Goal: Task Accomplishment & Management: Manage account settings

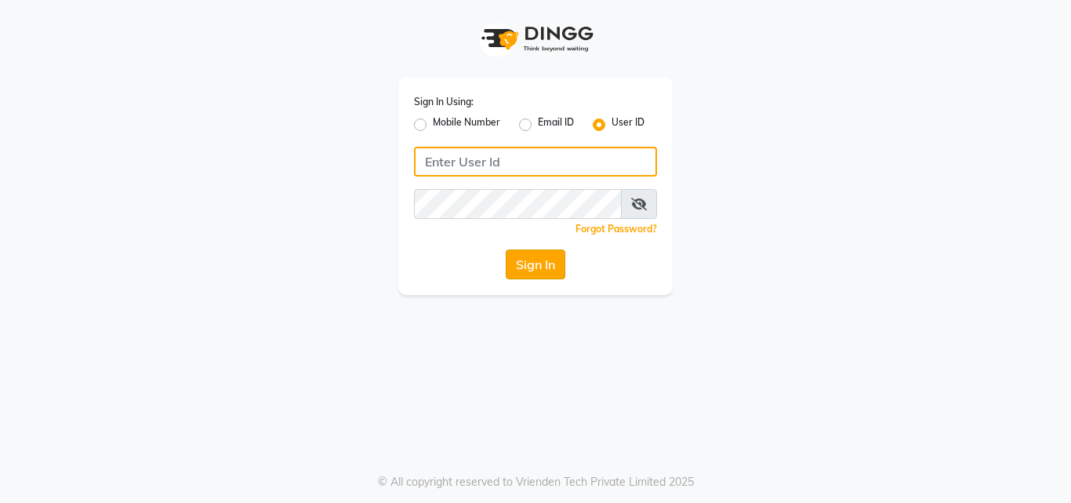
type input "artisanstudio"
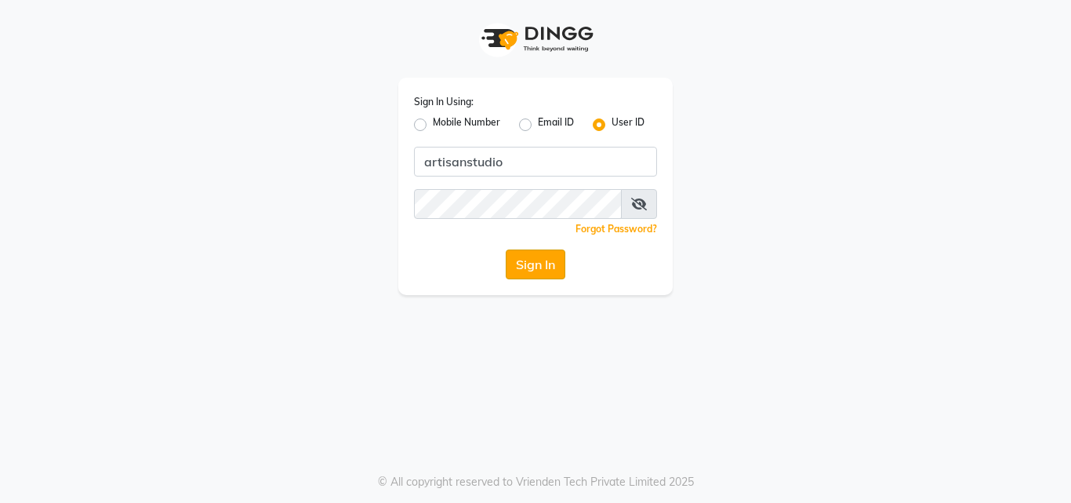
click at [530, 269] on button "Sign In" at bounding box center [536, 264] width 60 height 30
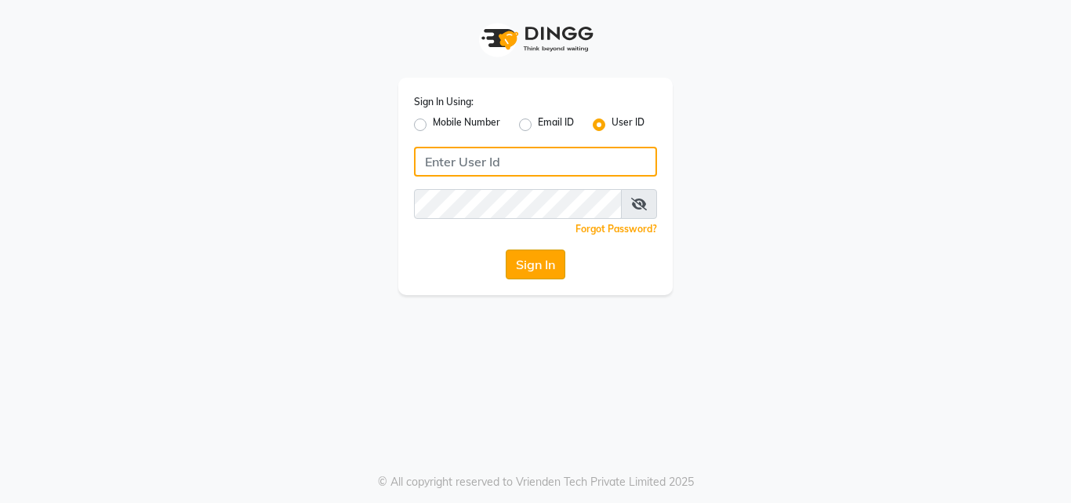
type input "artisanstudio"
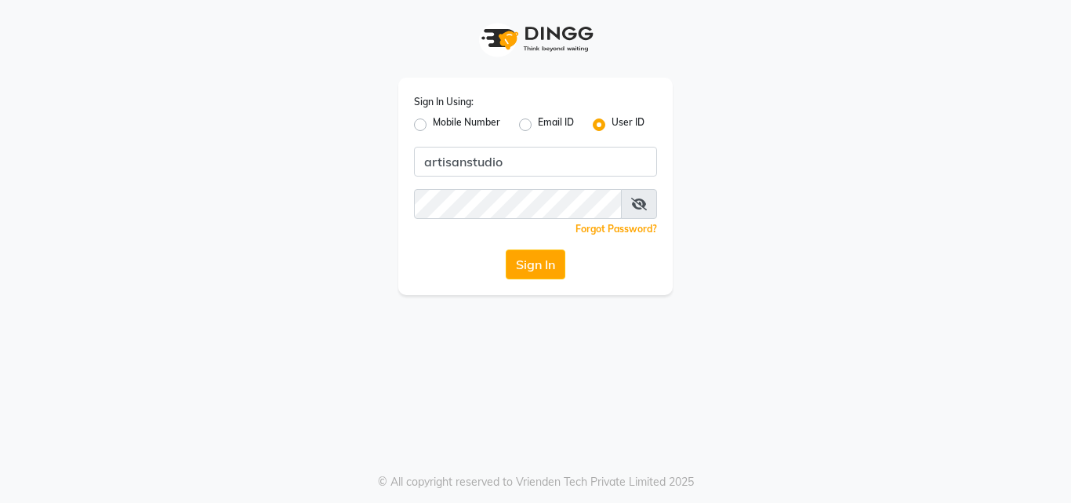
click at [540, 273] on button "Sign In" at bounding box center [536, 264] width 60 height 30
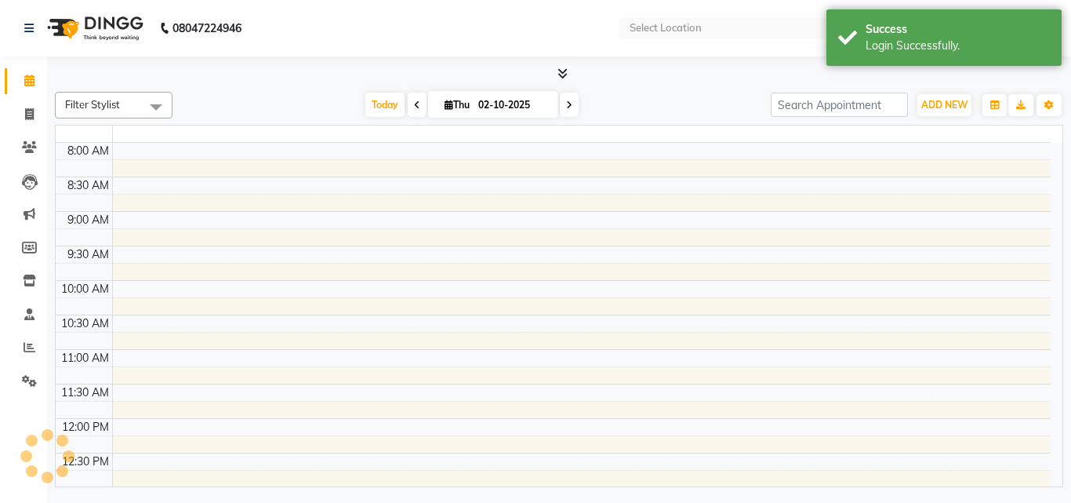
select select "en"
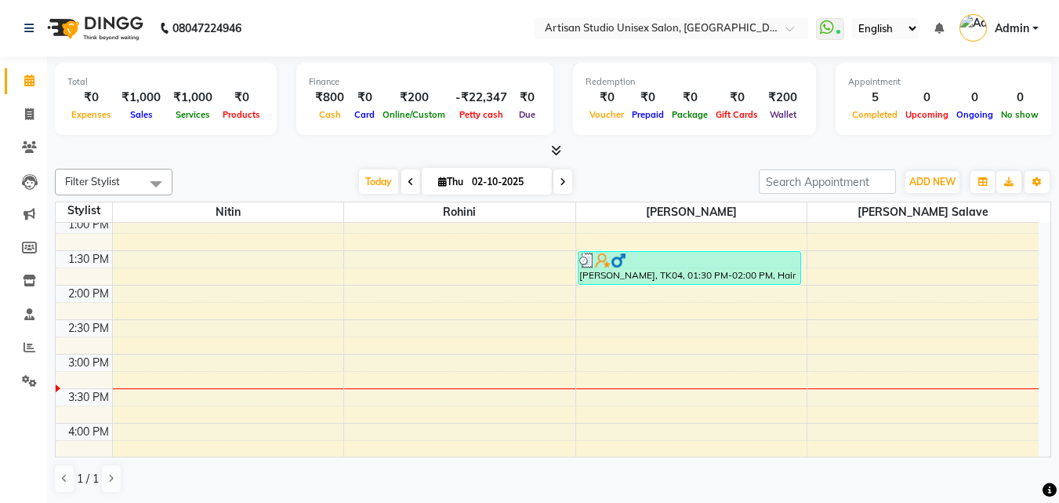
scroll to position [470, 0]
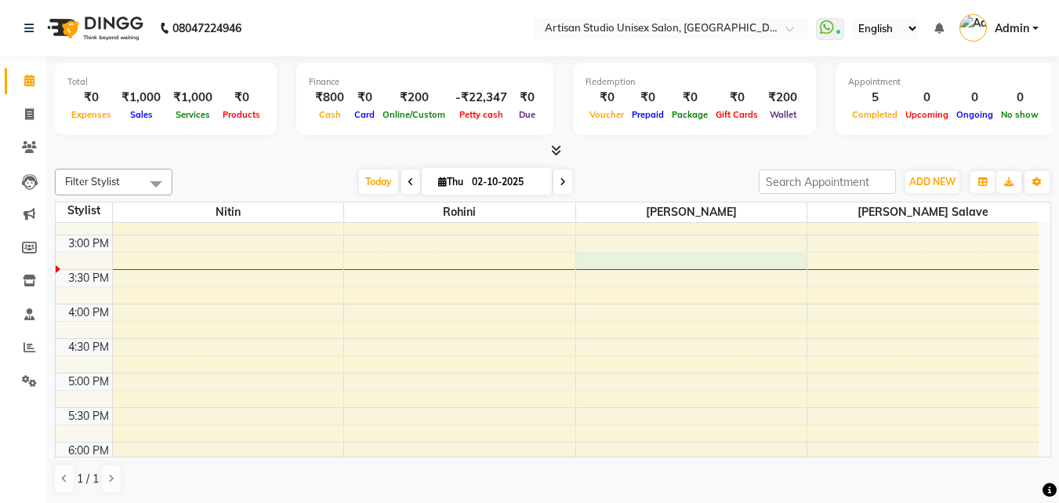
click at [696, 258] on div "8:00 AM 8:30 AM 9:00 AM 9:30 AM 10:00 AM 10:30 AM 11:00 AM 11:30 AM 12:00 PM 12…" at bounding box center [547, 234] width 983 height 965
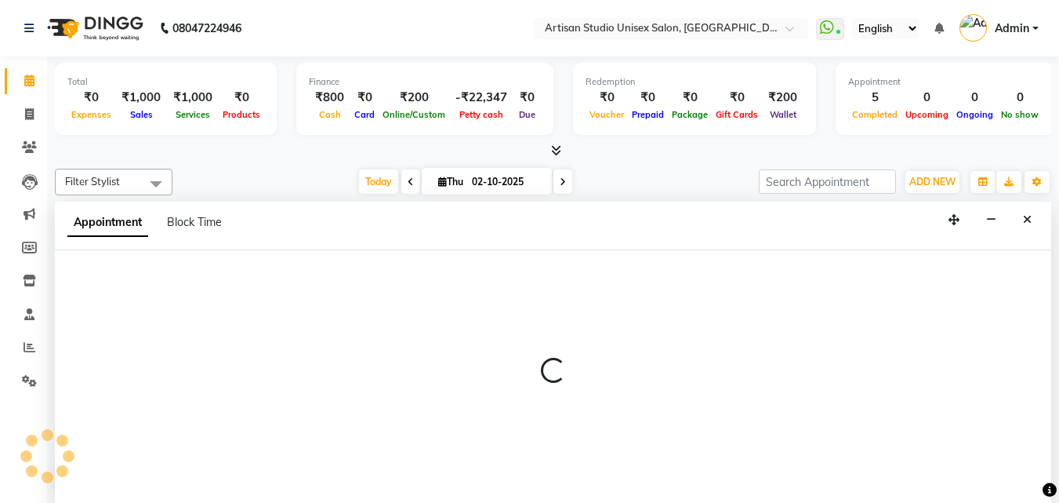
scroll to position [1, 0]
select select "51857"
select select "tentative"
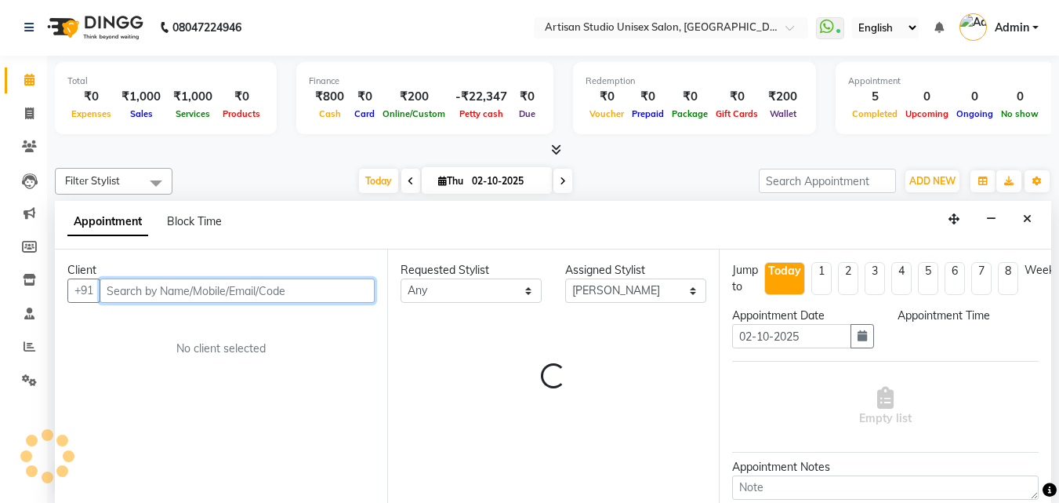
select select "915"
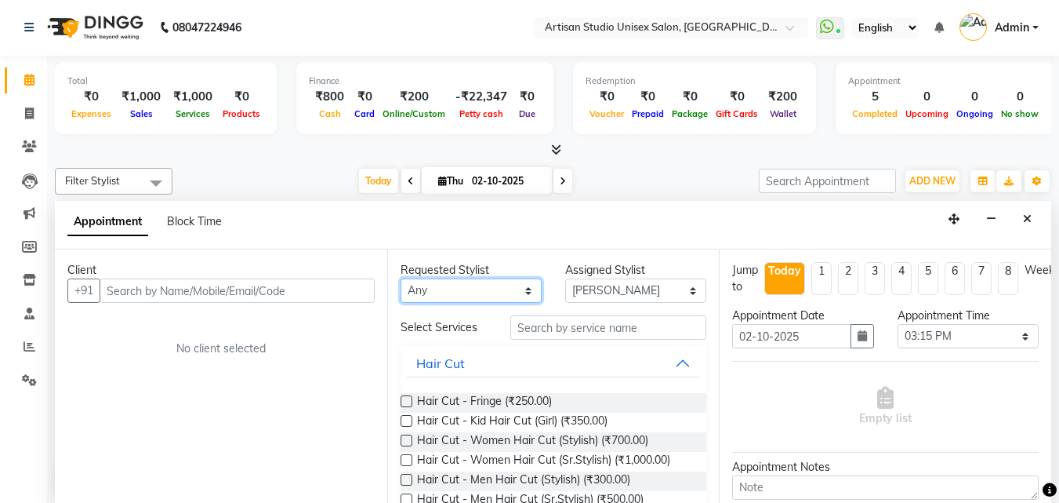
click at [524, 287] on select "Any [PERSON_NAME] [PERSON_NAME] [PERSON_NAME]" at bounding box center [471, 290] width 141 height 24
select select "51857"
click at [401, 278] on select "Any [PERSON_NAME] [PERSON_NAME] [PERSON_NAME]" at bounding box center [471, 290] width 141 height 24
drag, startPoint x: 31, startPoint y: 111, endPoint x: 43, endPoint y: 66, distance: 47.0
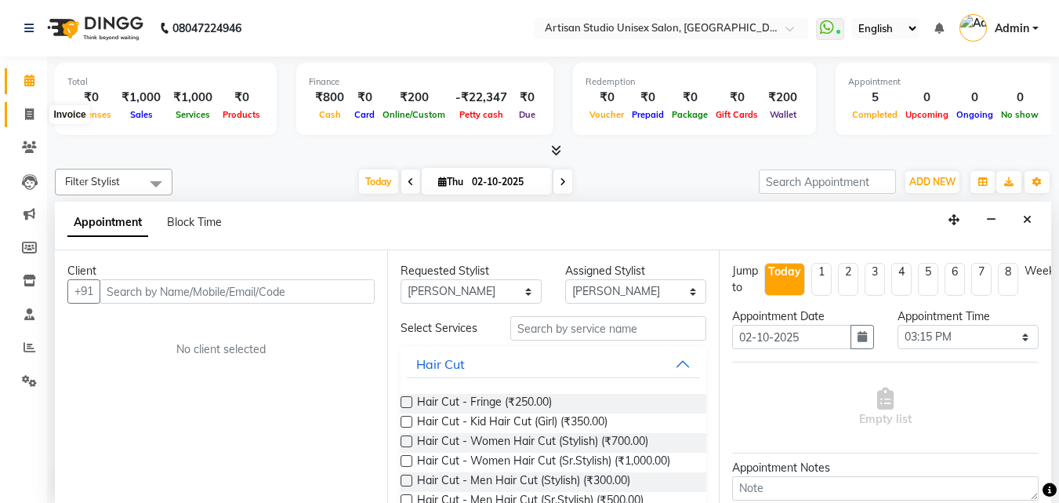
click at [31, 111] on icon at bounding box center [29, 114] width 9 height 12
select select "4913"
select select "service"
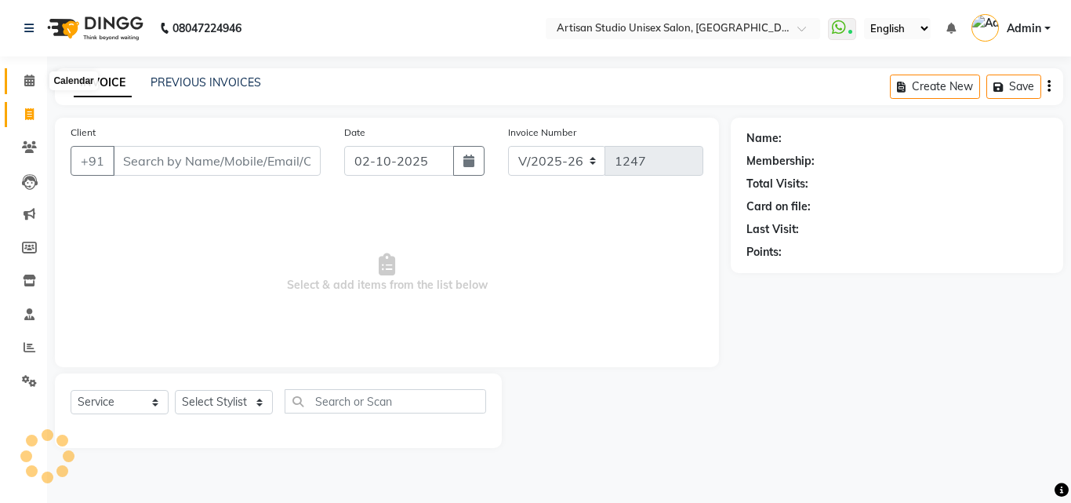
click at [29, 78] on icon at bounding box center [29, 80] width 10 height 12
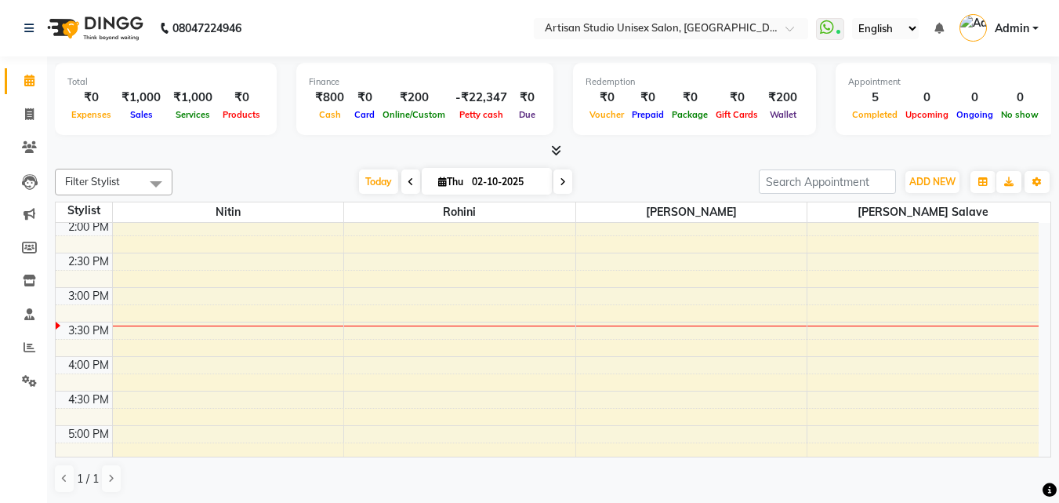
scroll to position [392, 0]
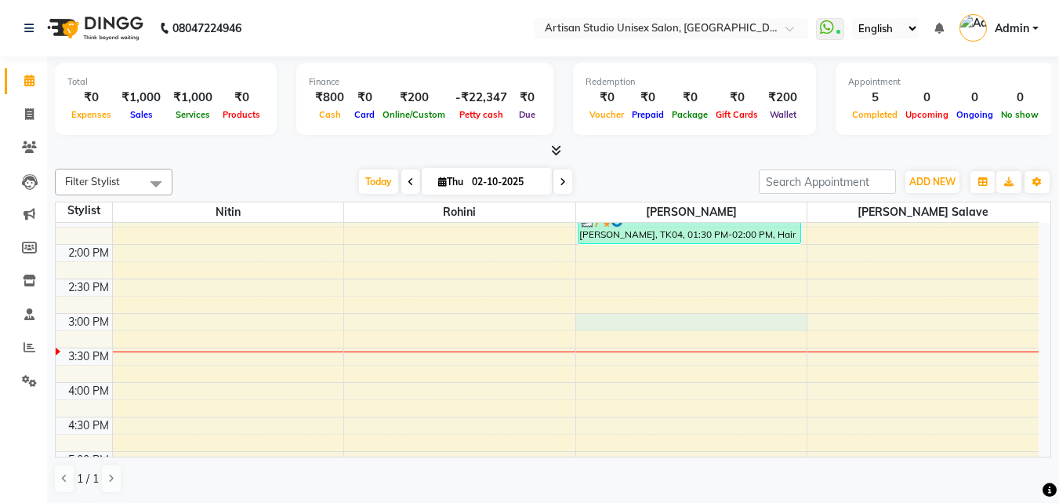
click at [639, 317] on div "8:00 AM 8:30 AM 9:00 AM 9:30 AM 10:00 AM 10:30 AM 11:00 AM 11:30 AM 12:00 PM 12…" at bounding box center [547, 313] width 983 height 965
select select "51857"
select select "900"
select select "tentative"
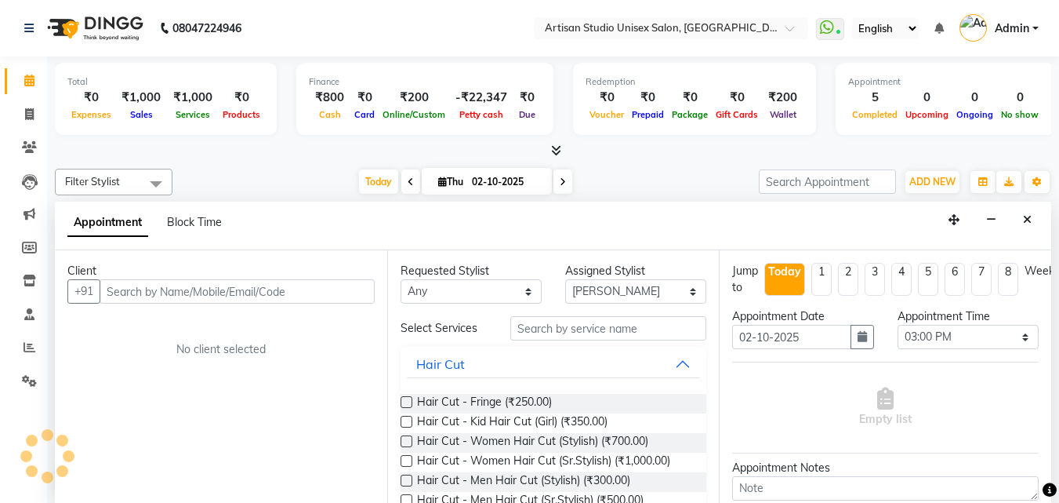
scroll to position [1, 0]
click at [217, 291] on input "text" at bounding box center [237, 290] width 275 height 24
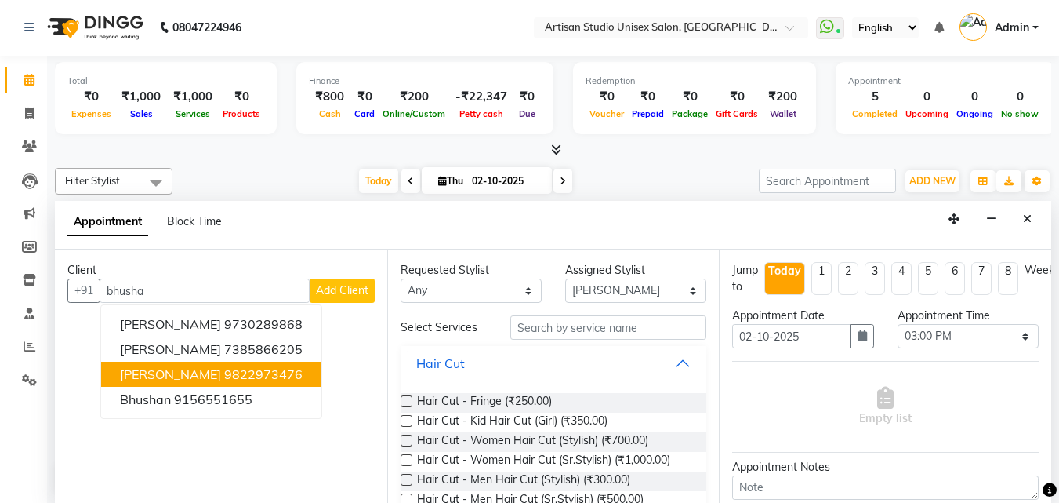
click at [278, 376] on ngb-highlight "9822973476" at bounding box center [263, 374] width 78 height 16
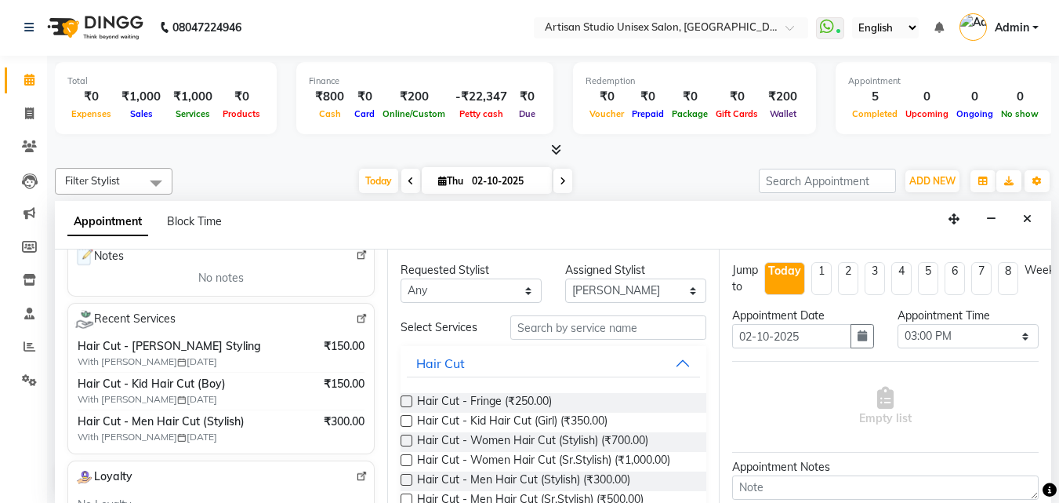
scroll to position [78, 0]
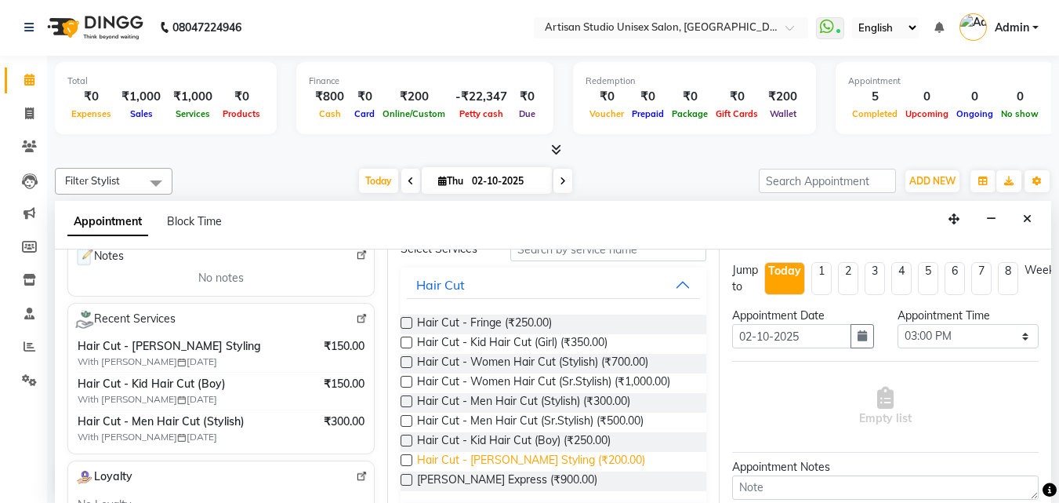
type input "9822973476"
click at [573, 455] on span "Hair Cut - [PERSON_NAME] Styling (₹200.00)" at bounding box center [531, 462] width 228 height 20
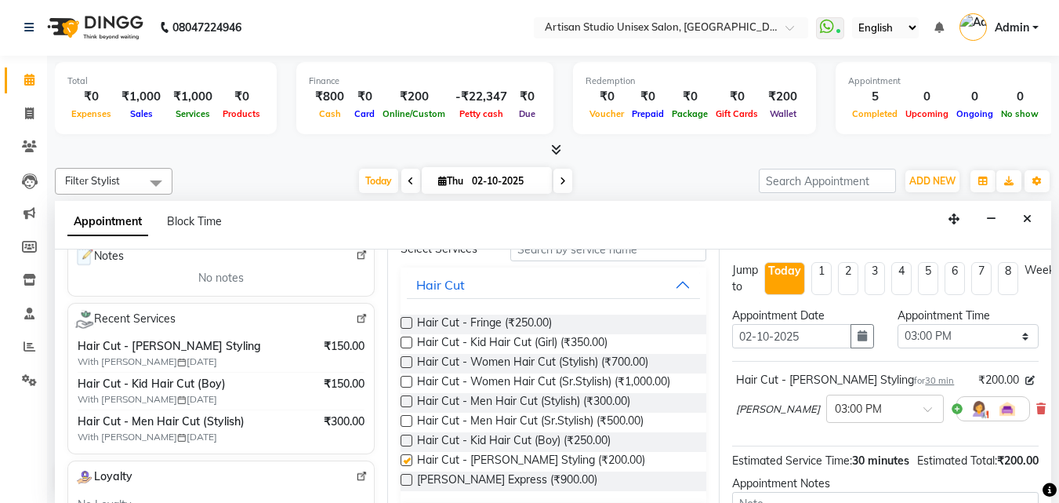
checkbox input "false"
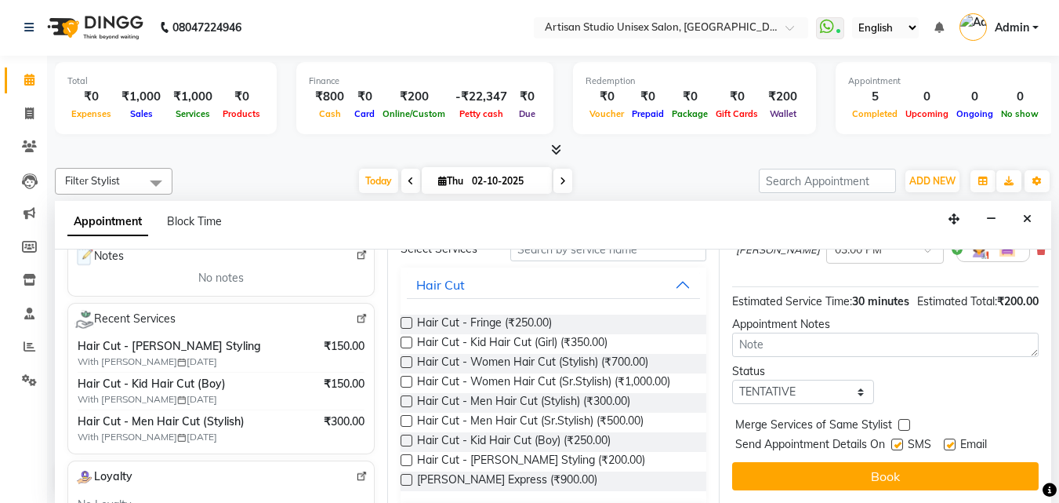
click at [902, 438] on label at bounding box center [897, 444] width 12 height 12
click at [902, 441] on input "checkbox" at bounding box center [896, 446] width 10 height 10
checkbox input "false"
click at [948, 438] on label at bounding box center [950, 444] width 12 height 12
click at [948, 441] on input "checkbox" at bounding box center [949, 446] width 10 height 10
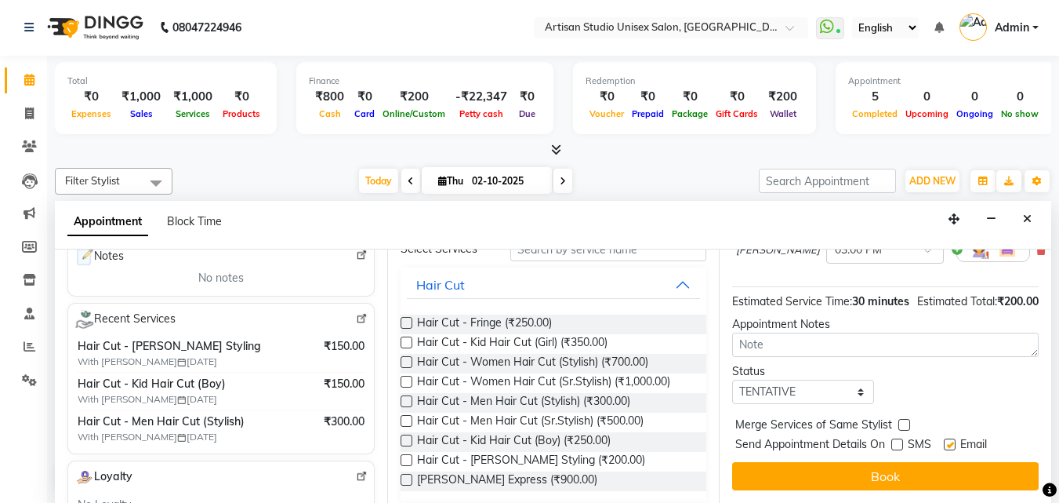
checkbox input "false"
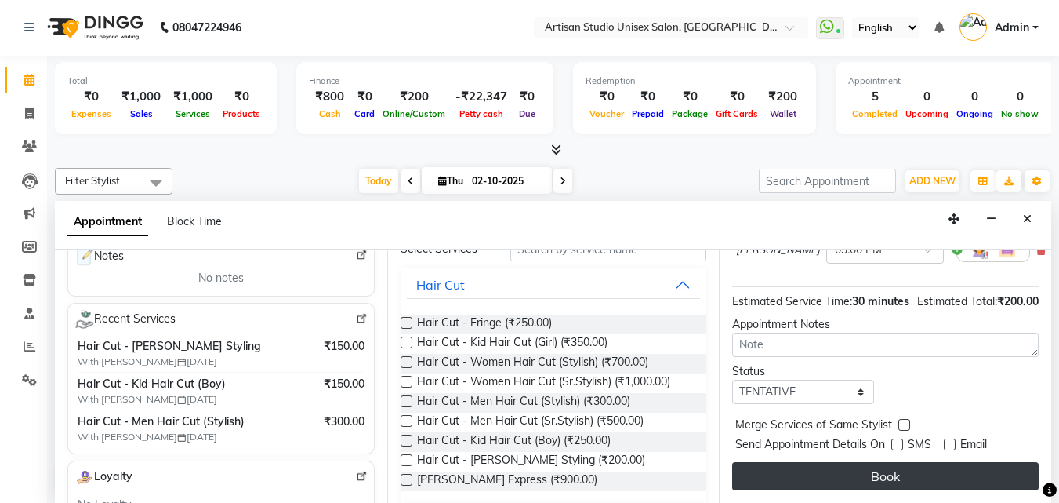
click at [942, 462] on button "Book" at bounding box center [885, 476] width 307 height 28
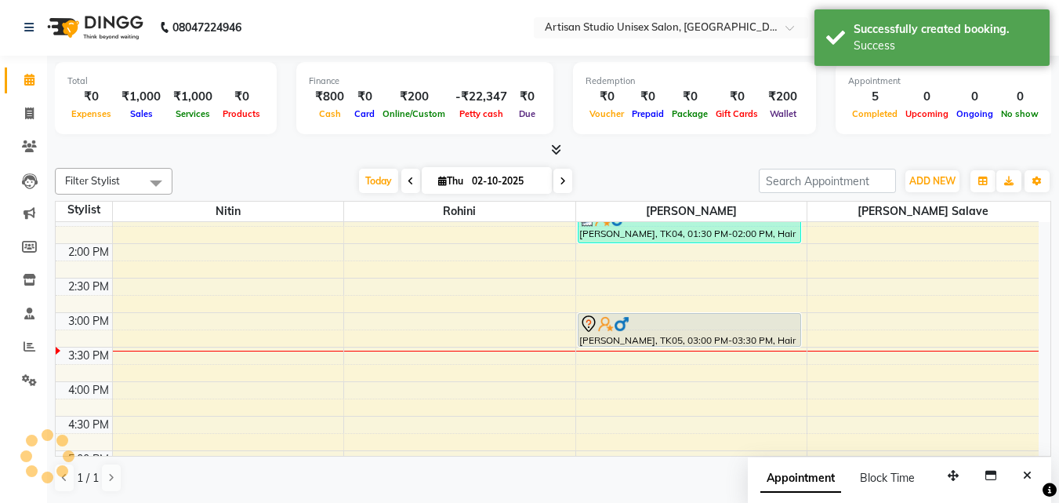
scroll to position [0, 0]
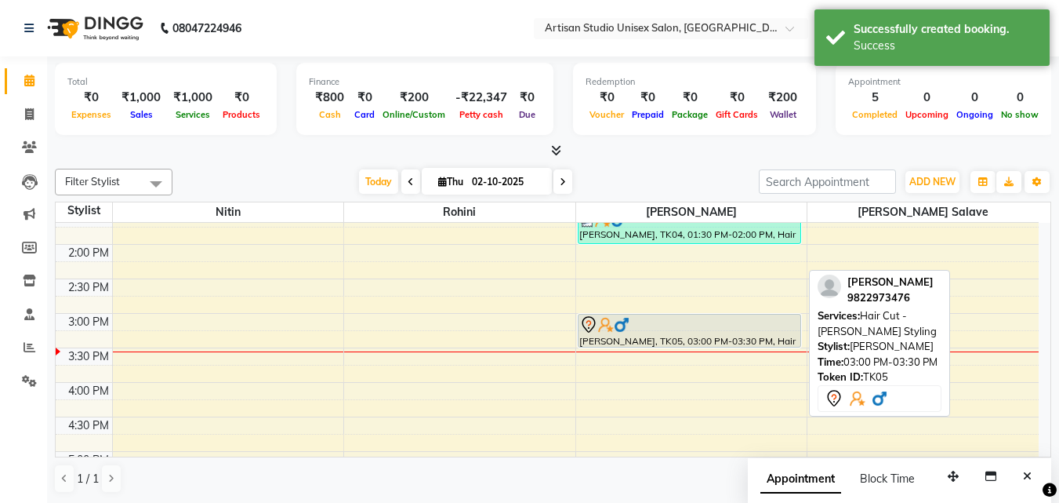
click at [640, 333] on div "[PERSON_NAME], TK05, 03:00 PM-03:30 PM, Hair Cut - [PERSON_NAME] Styling" at bounding box center [690, 330] width 222 height 32
select select "7"
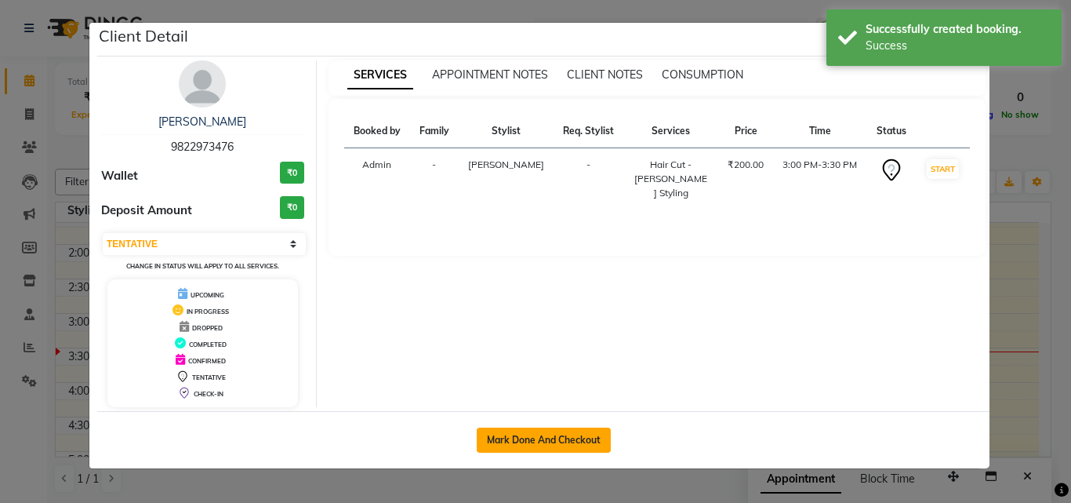
click at [588, 443] on button "Mark Done And Checkout" at bounding box center [544, 439] width 134 height 25
select select "4913"
select select "service"
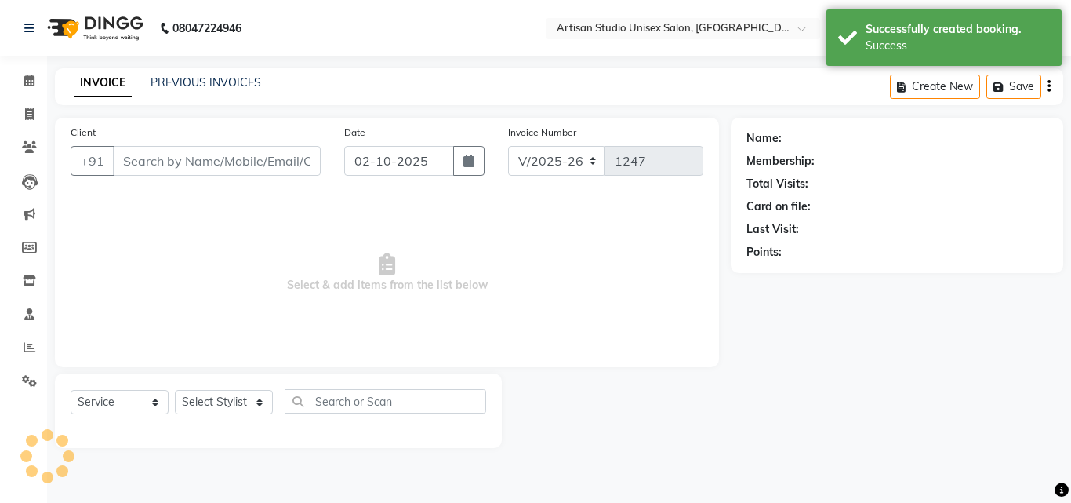
type input "9822973476"
select select "51857"
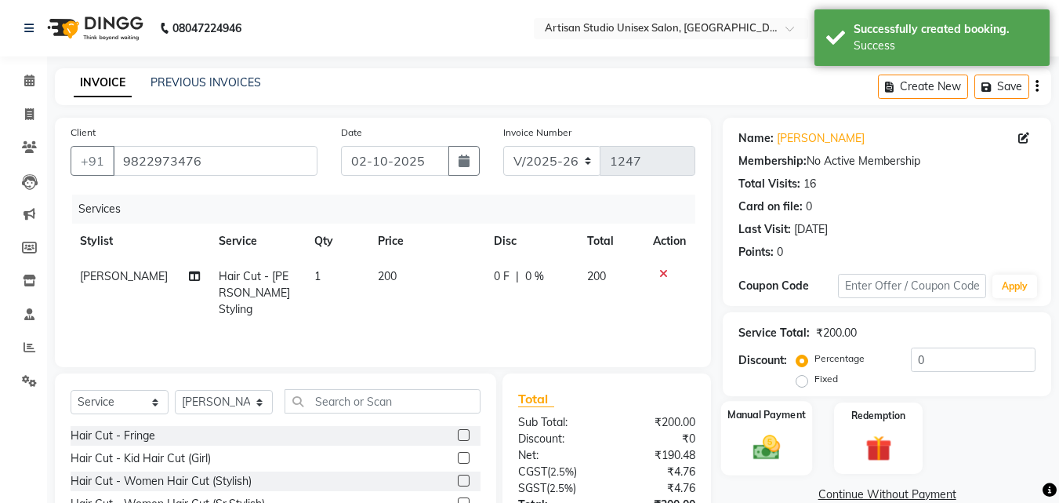
click at [763, 459] on img at bounding box center [767, 446] width 44 height 31
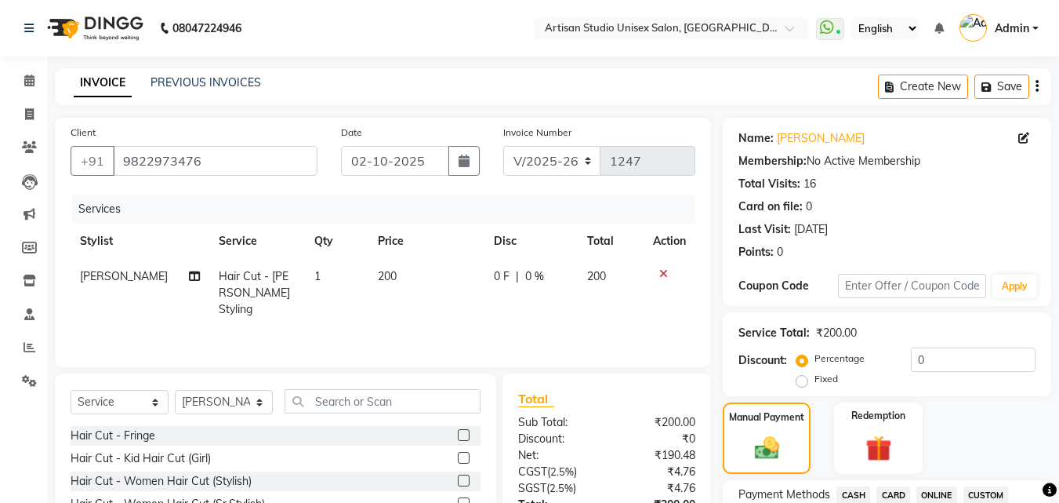
click at [379, 278] on span "200" at bounding box center [387, 276] width 19 height 14
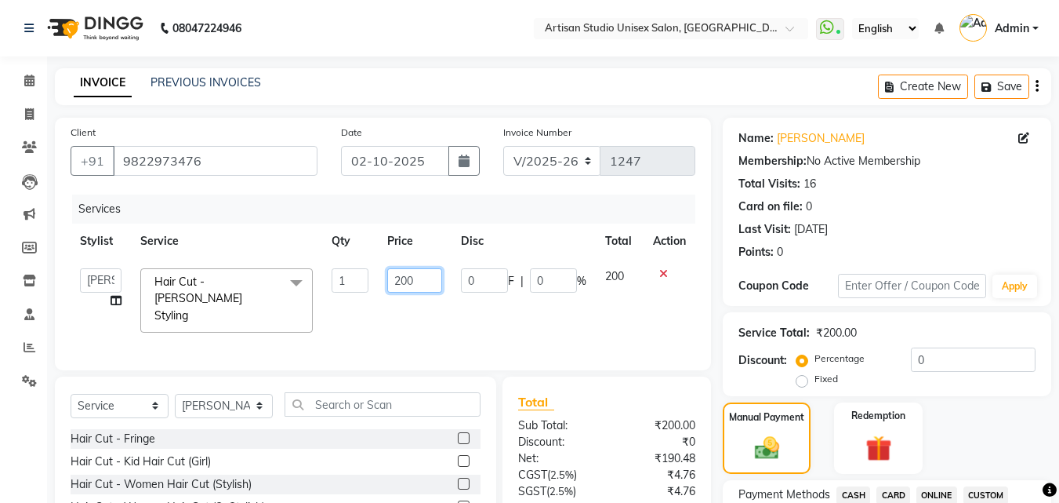
click at [405, 281] on input "200" at bounding box center [414, 280] width 54 height 24
type input "150"
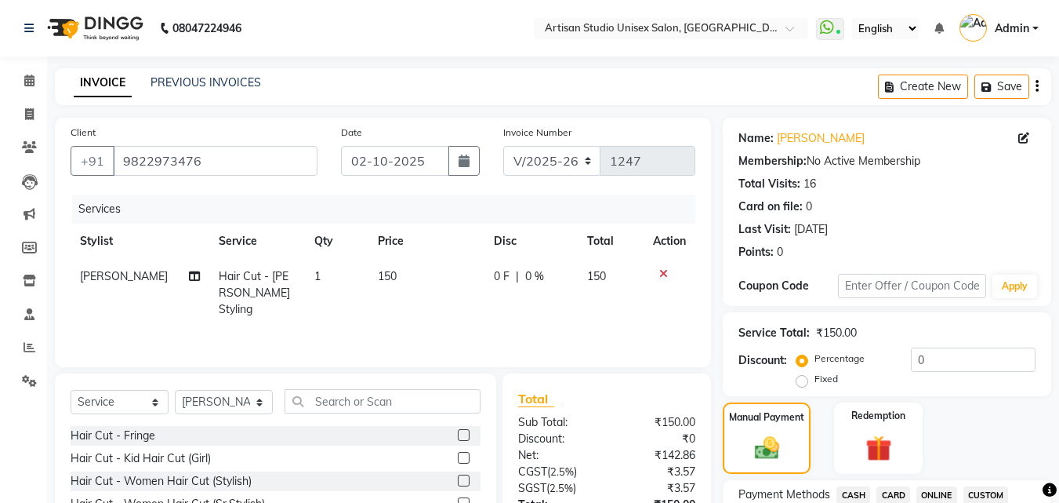
click at [434, 309] on td "150" at bounding box center [426, 293] width 116 height 68
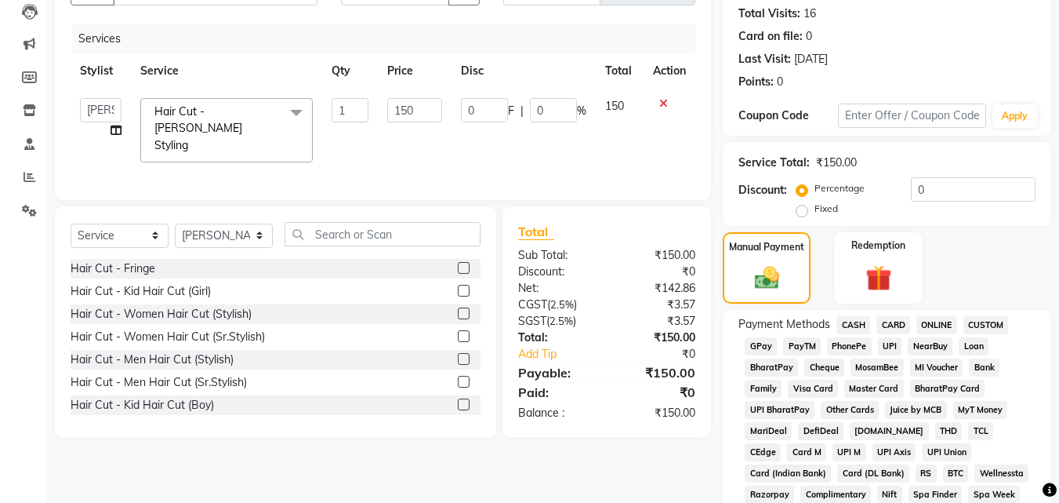
scroll to position [235, 0]
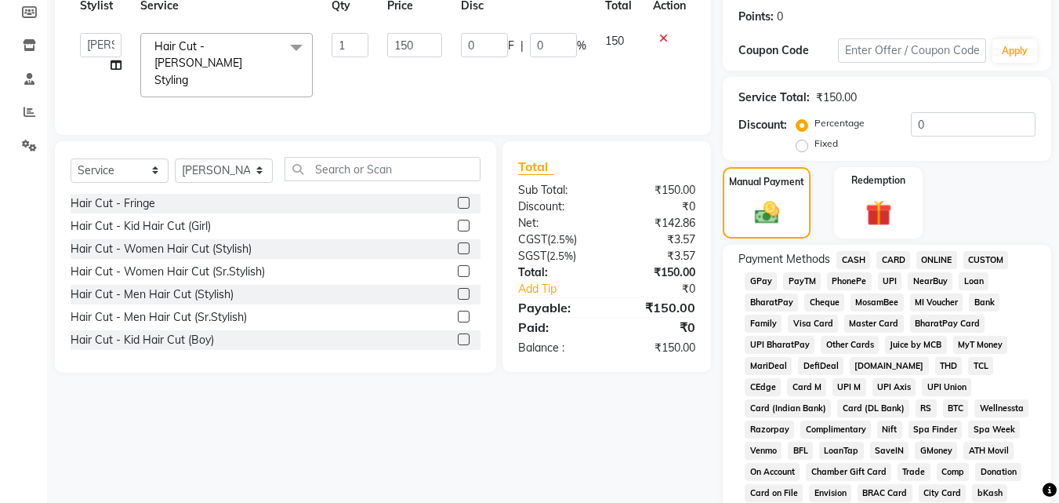
click at [933, 256] on span "ONLINE" at bounding box center [936, 260] width 41 height 18
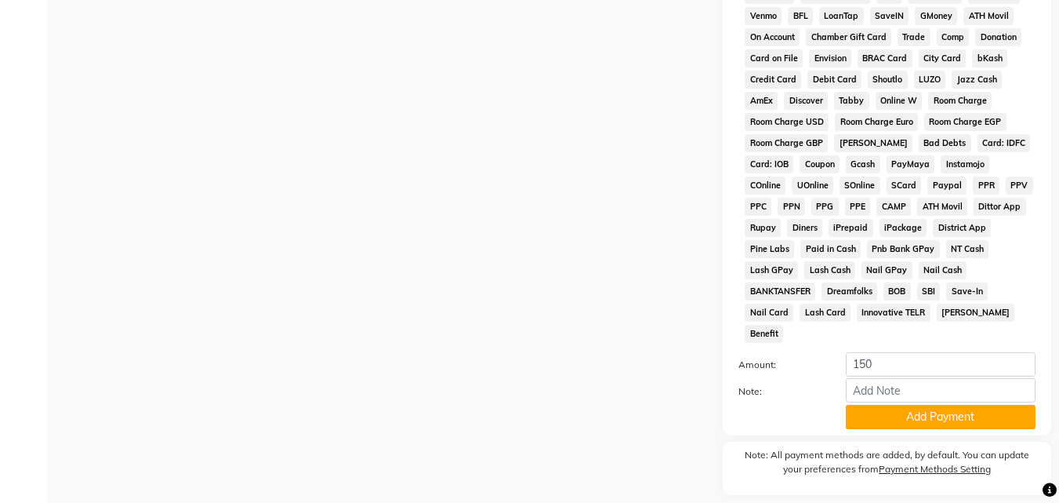
scroll to position [696, 0]
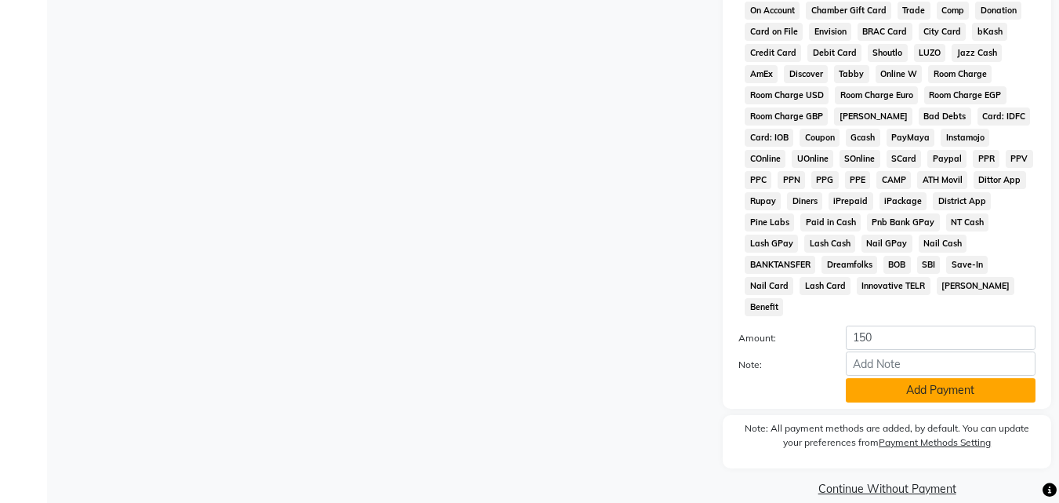
click at [900, 378] on button "Add Payment" at bounding box center [941, 390] width 190 height 24
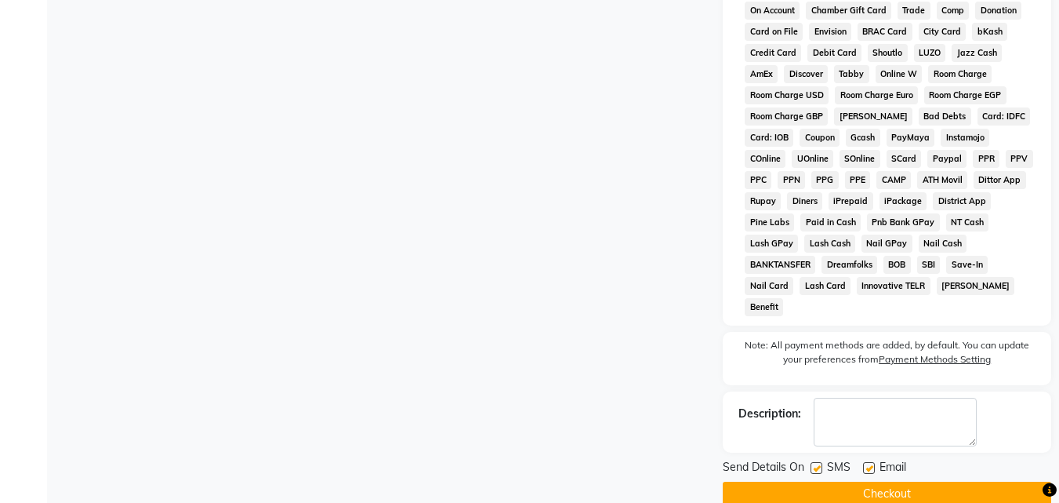
scroll to position [702, 0]
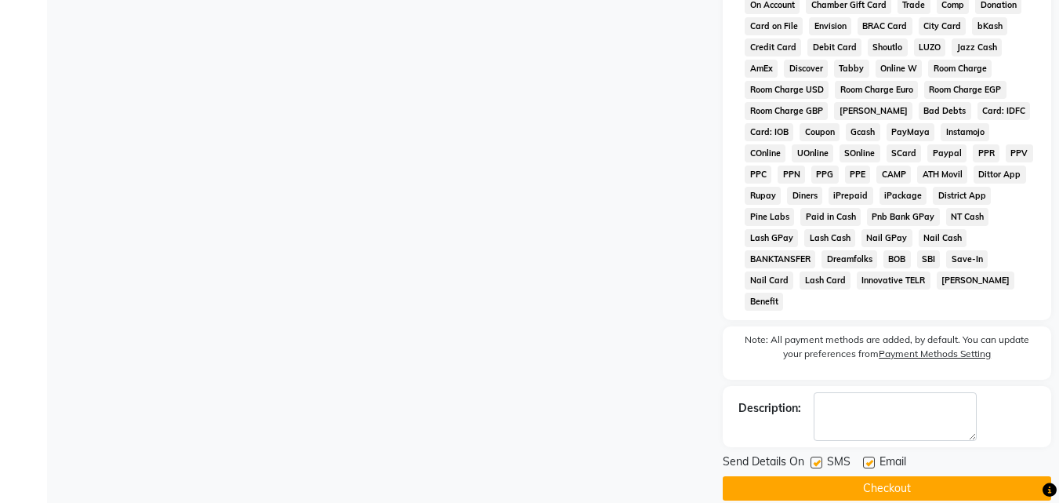
click at [822, 456] on label at bounding box center [817, 462] width 12 height 12
click at [821, 458] on input "checkbox" at bounding box center [816, 463] width 10 height 10
checkbox input "false"
click at [869, 456] on label at bounding box center [869, 462] width 12 height 12
click at [869, 458] on input "checkbox" at bounding box center [868, 463] width 10 height 10
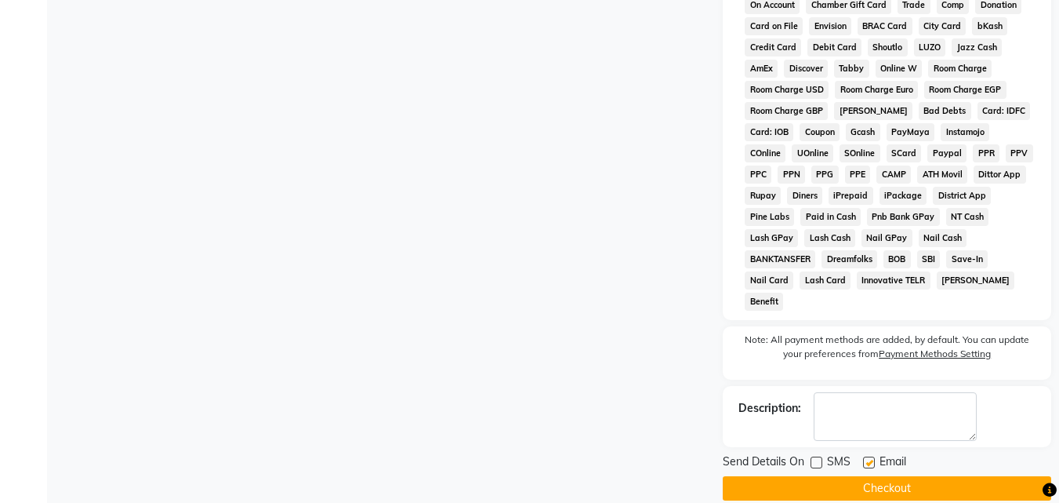
checkbox input "false"
click at [866, 476] on button "Checkout" at bounding box center [887, 488] width 328 height 24
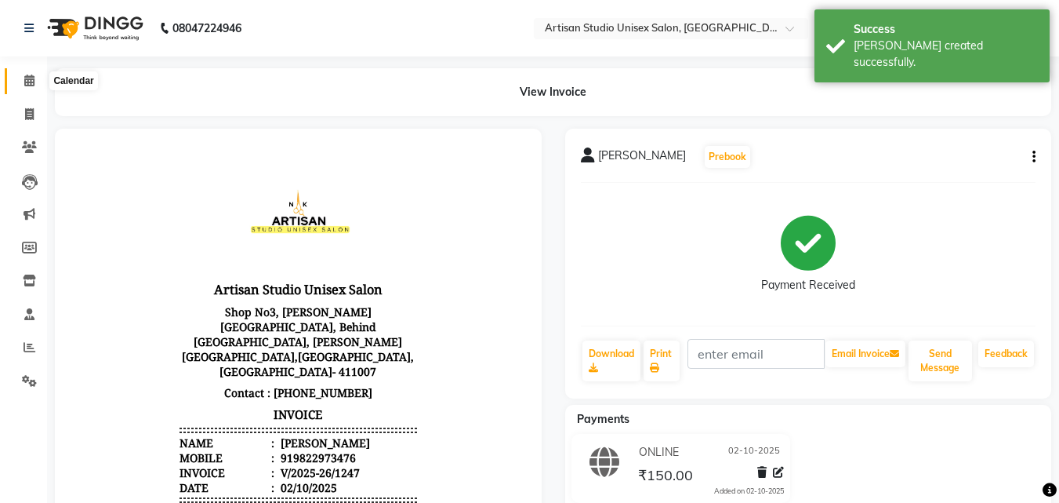
click at [34, 78] on icon at bounding box center [29, 80] width 10 height 12
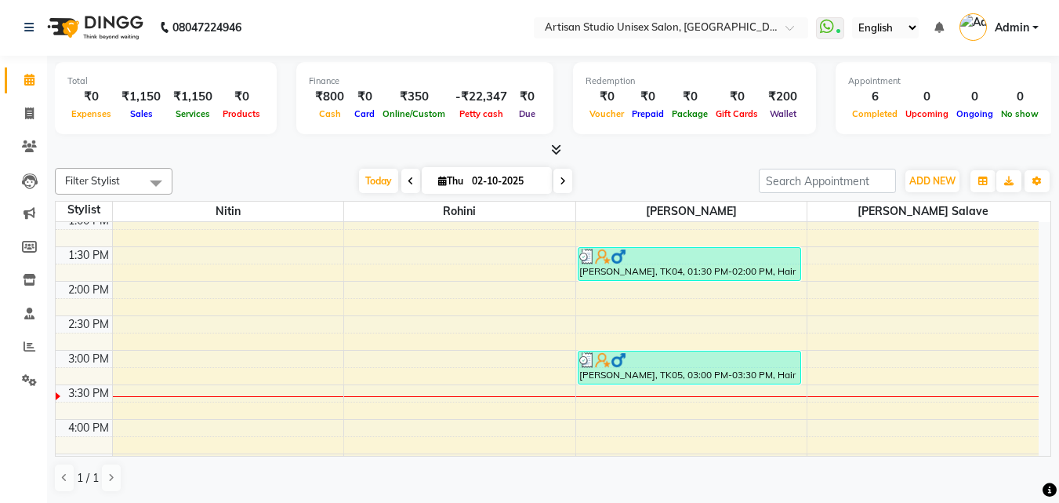
scroll to position [314, 0]
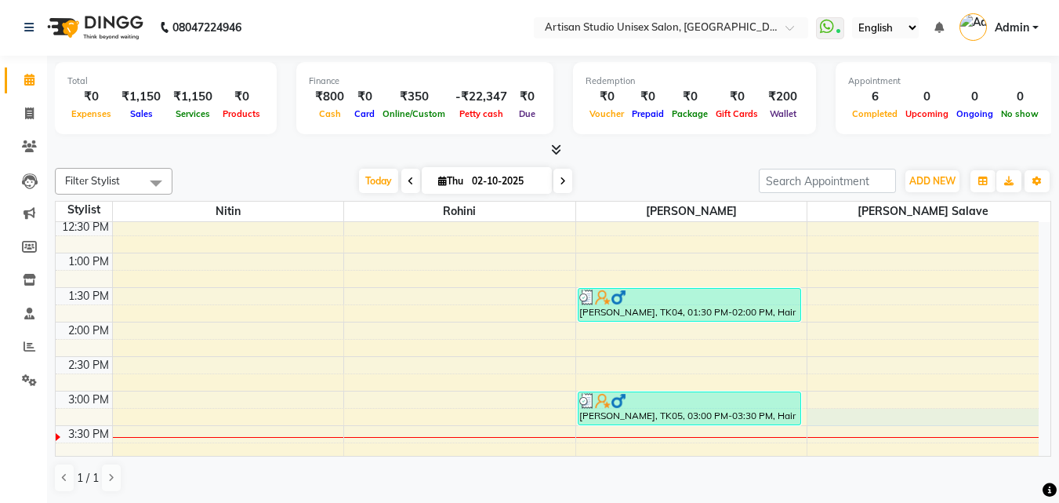
click at [893, 421] on div "8:00 AM 8:30 AM 9:00 AM 9:30 AM 10:00 AM 10:30 AM 11:00 AM 11:30 AM 12:00 PM 12…" at bounding box center [547, 390] width 983 height 965
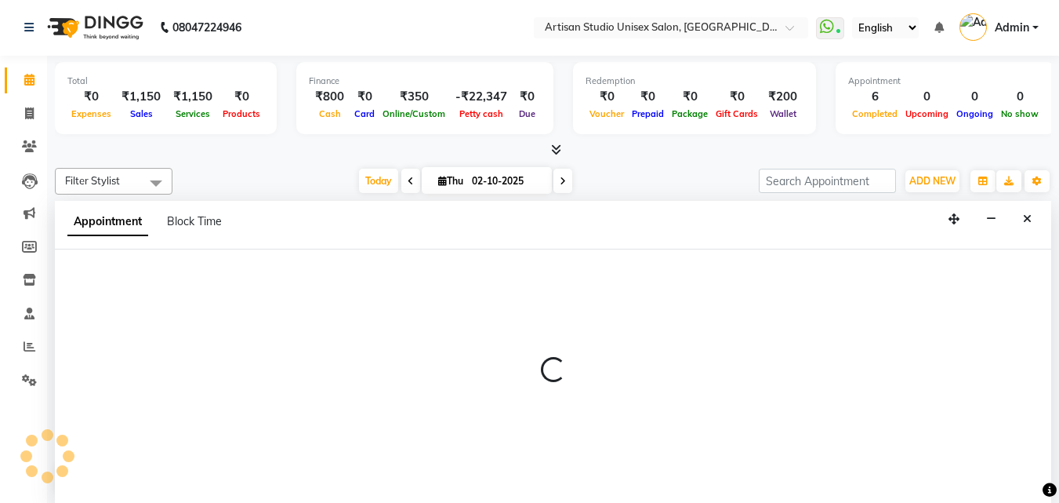
select select "65216"
select select "915"
select select "tentative"
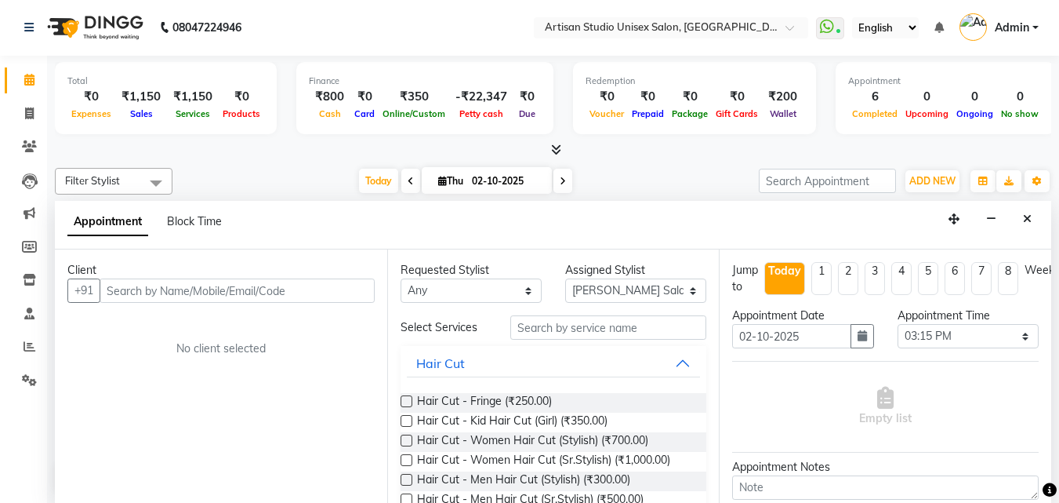
click at [275, 292] on input "text" at bounding box center [237, 290] width 275 height 24
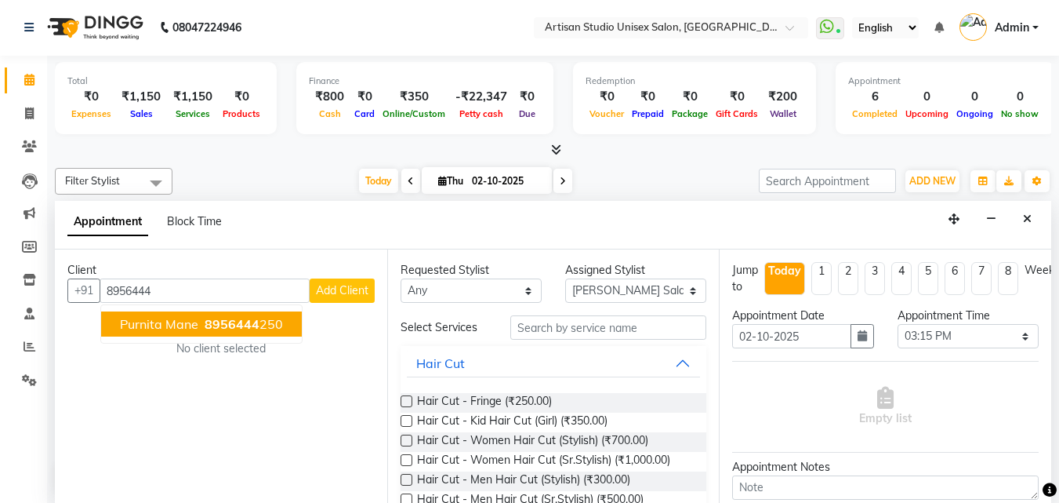
click at [171, 328] on span "Purnita Mane" at bounding box center [159, 324] width 78 height 16
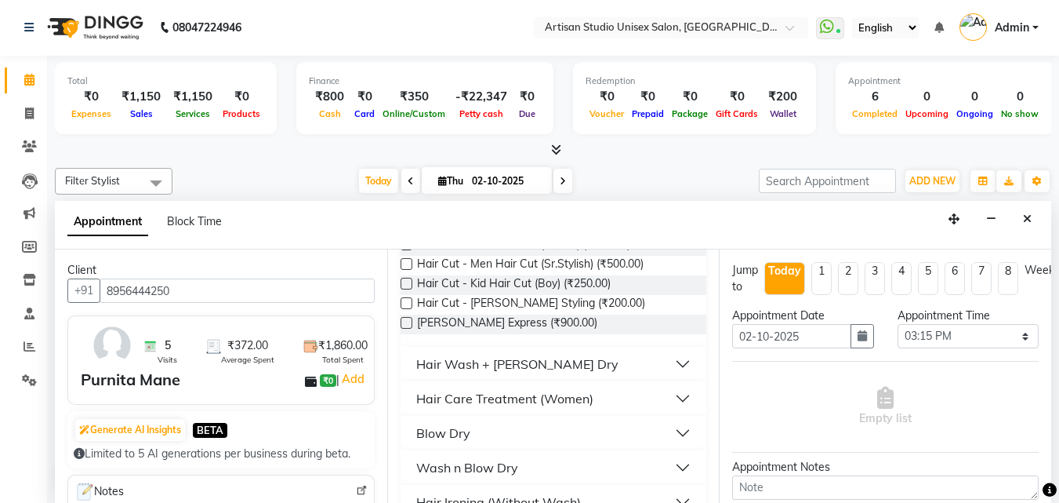
scroll to position [0, 0]
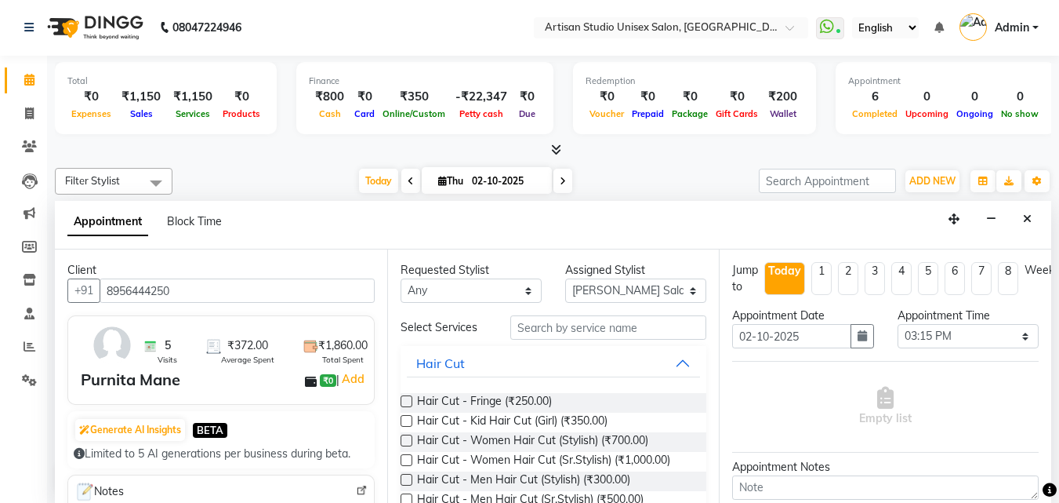
type input "8956444250"
click at [557, 329] on input "text" at bounding box center [608, 327] width 196 height 24
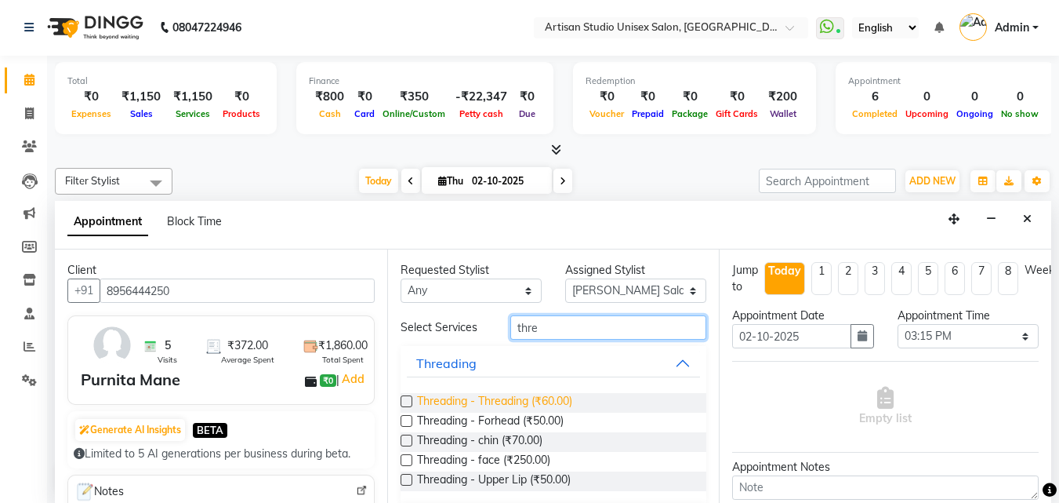
type input "thre"
click at [550, 397] on span "Threading - Threading (₹60.00)" at bounding box center [494, 403] width 155 height 20
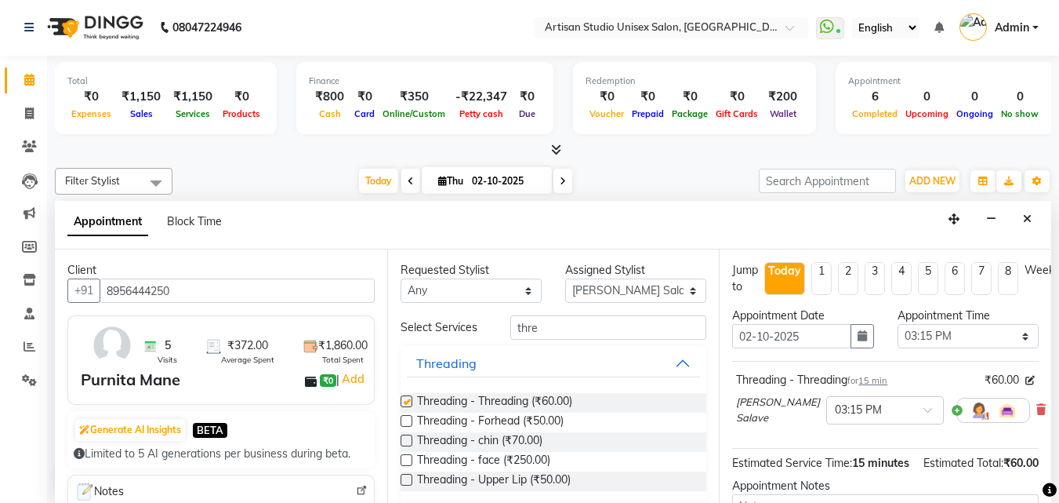
checkbox input "false"
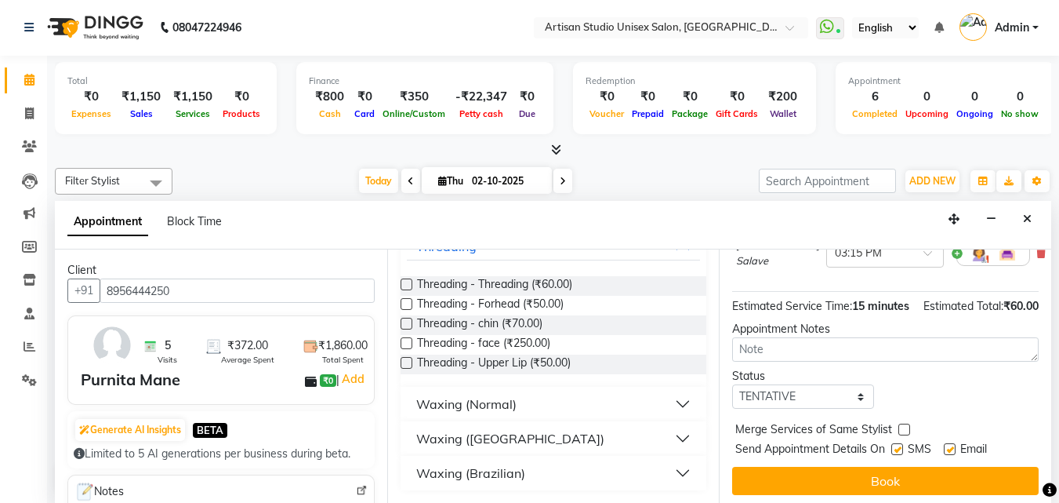
scroll to position [205, 0]
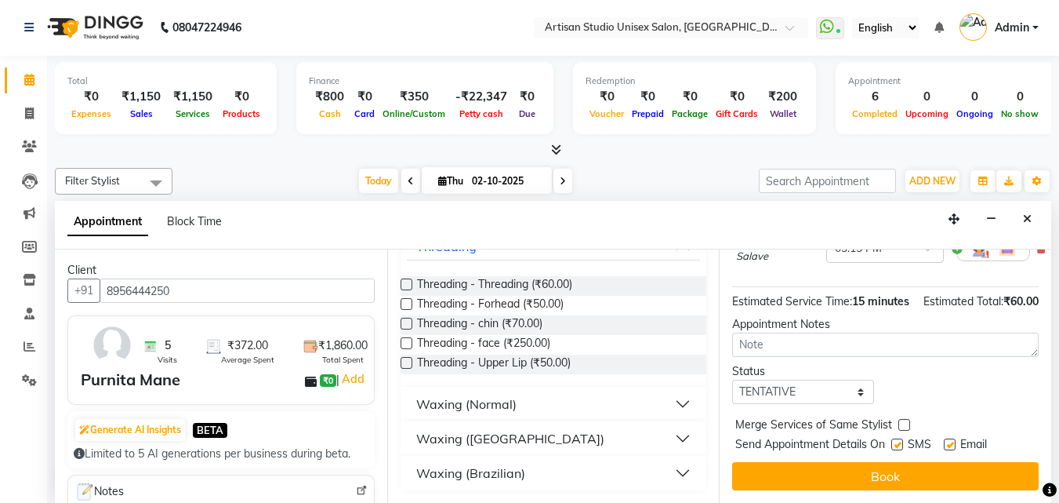
click at [900, 438] on label at bounding box center [897, 444] width 12 height 12
click at [900, 441] on input "checkbox" at bounding box center [896, 446] width 10 height 10
checkbox input "false"
click at [951, 438] on label at bounding box center [950, 444] width 12 height 12
click at [951, 441] on input "checkbox" at bounding box center [949, 446] width 10 height 10
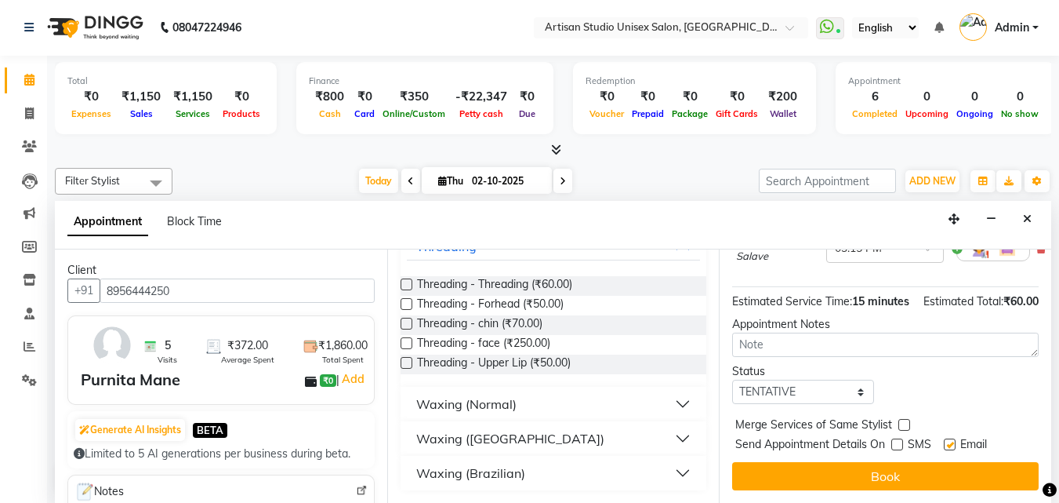
checkbox input "false"
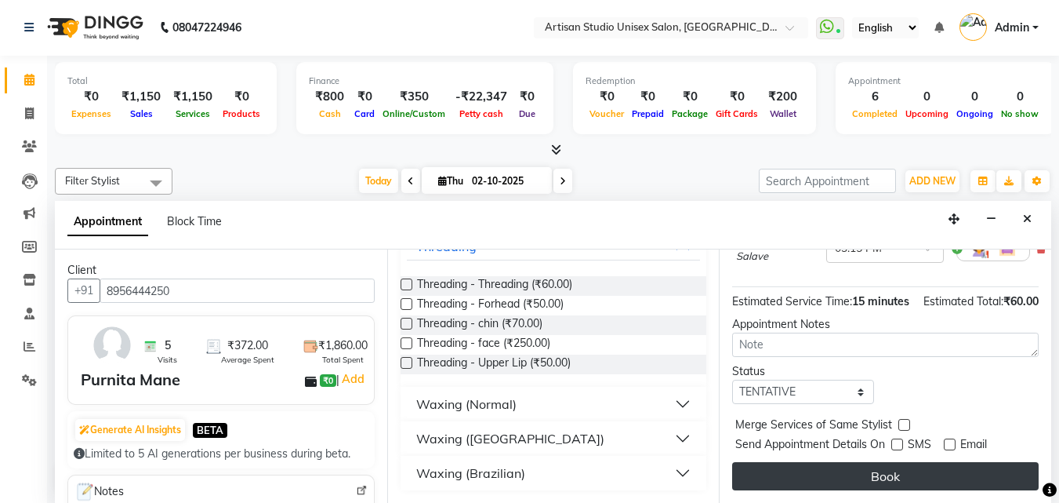
click at [950, 462] on button "Book" at bounding box center [885, 476] width 307 height 28
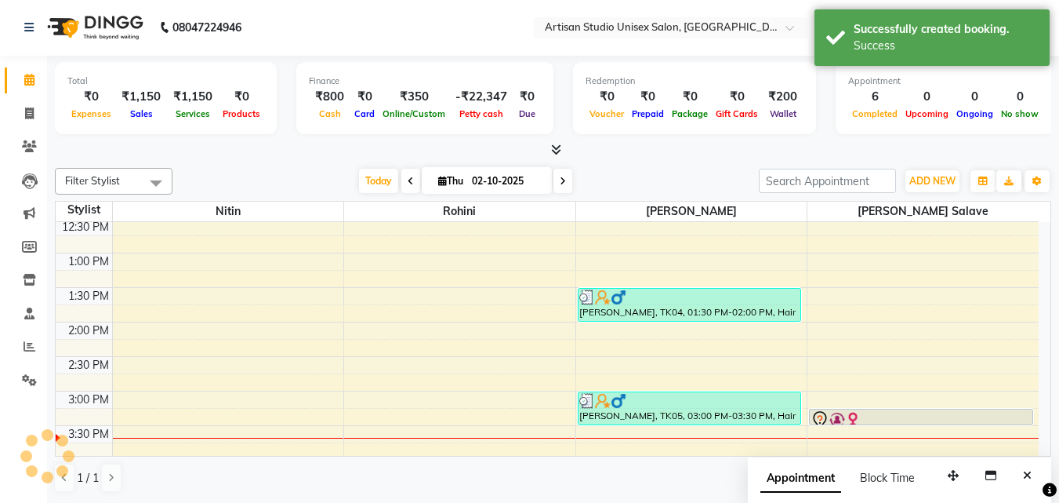
scroll to position [0, 0]
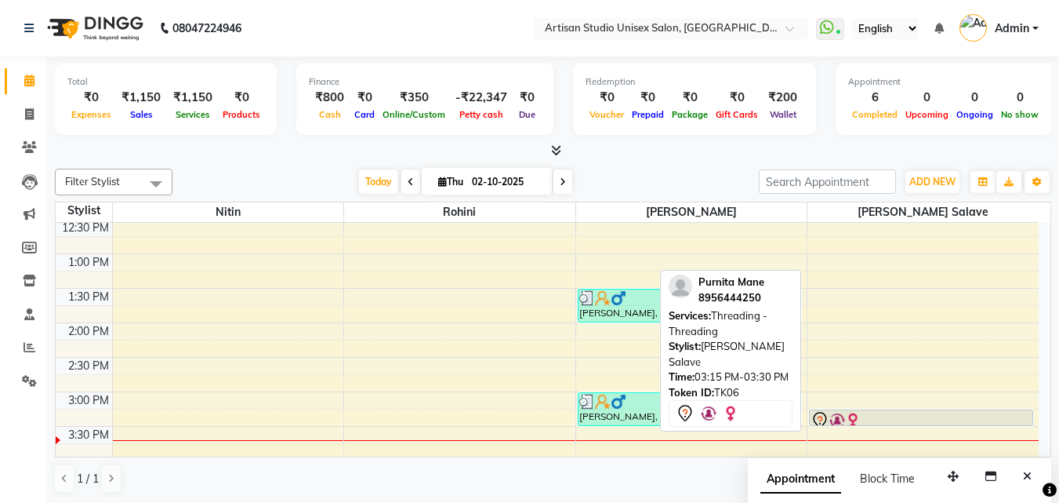
click at [868, 418] on div at bounding box center [921, 420] width 221 height 19
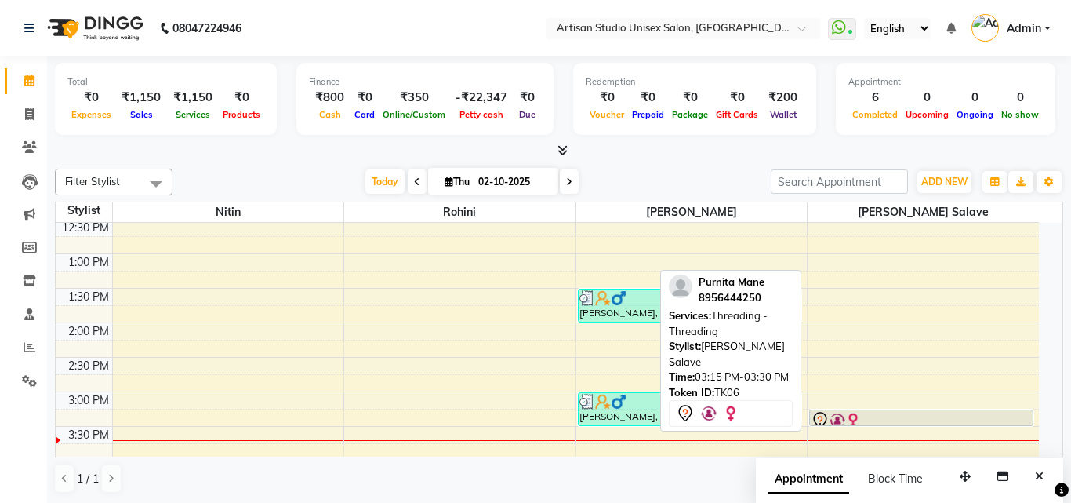
select select "7"
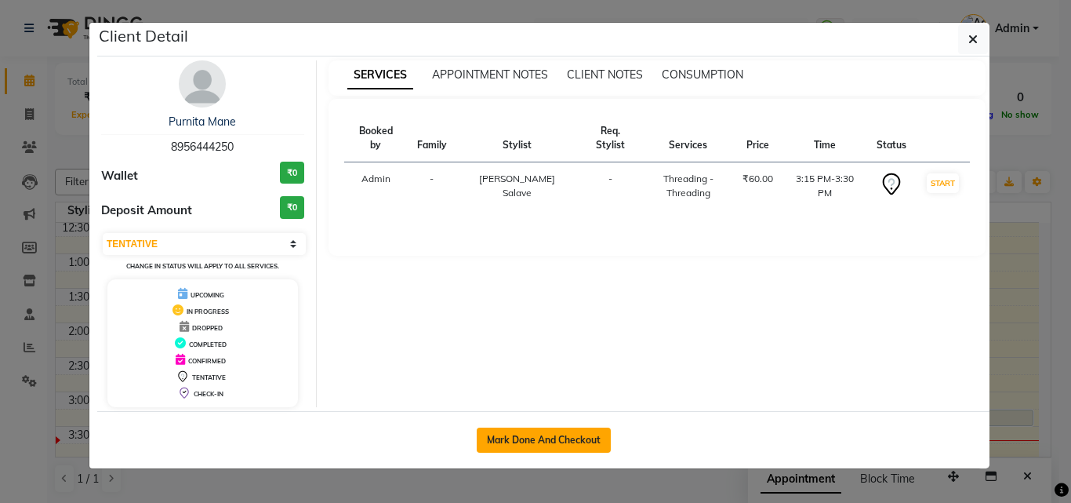
click at [587, 444] on button "Mark Done And Checkout" at bounding box center [544, 439] width 134 height 25
select select "4913"
select select "service"
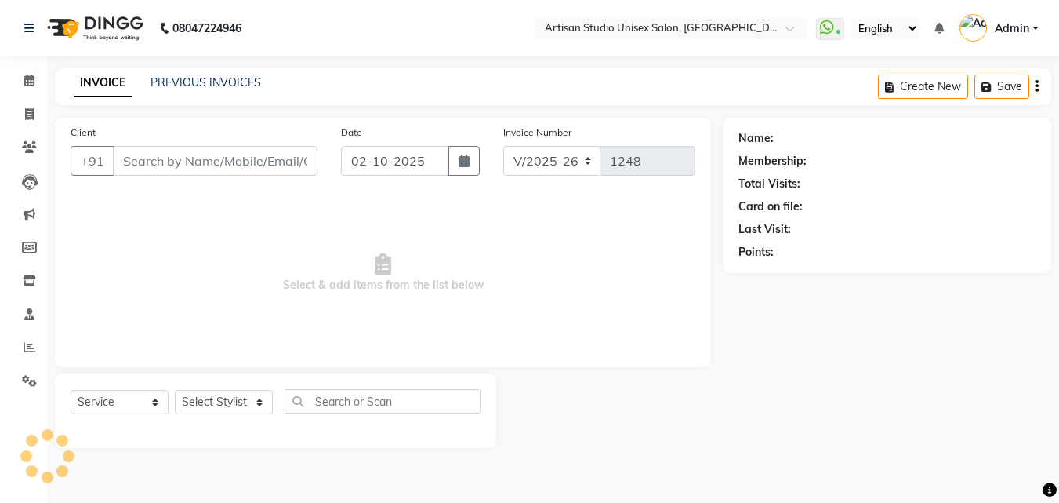
type input "8956444250"
select select "65216"
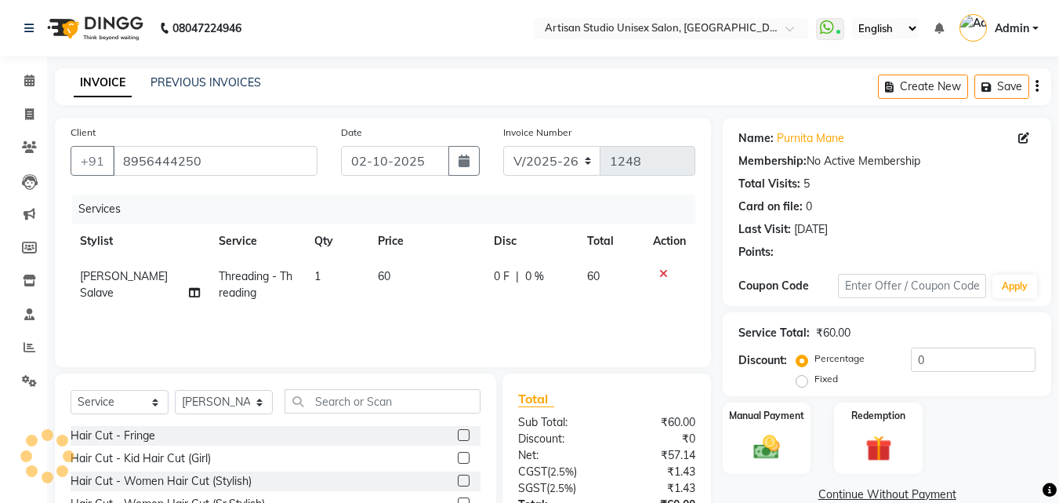
scroll to position [125, 0]
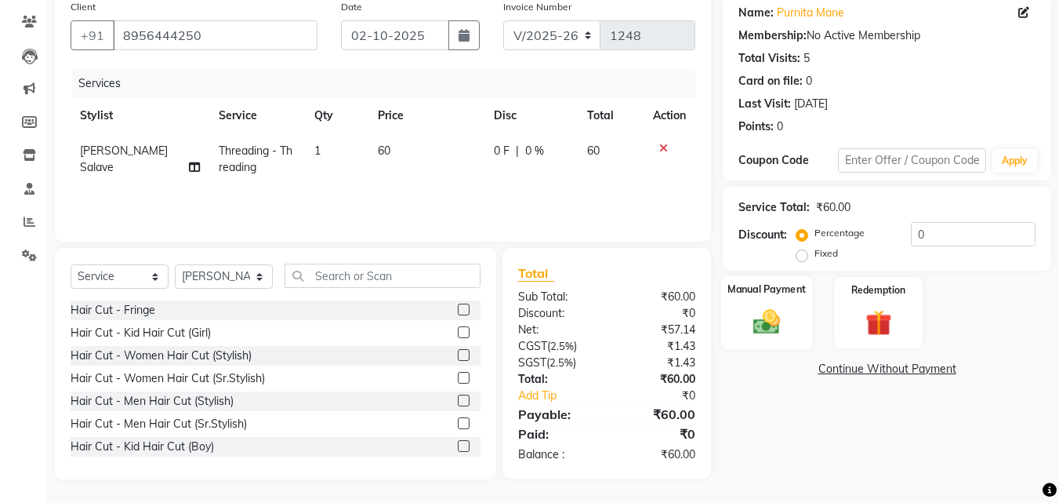
click at [778, 321] on img at bounding box center [767, 321] width 44 height 31
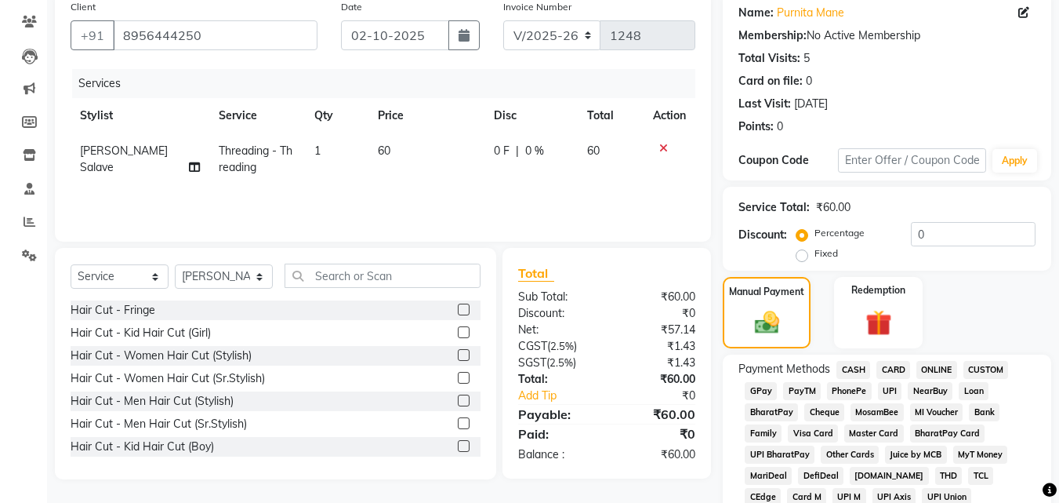
click at [894, 375] on span "CARD" at bounding box center [893, 370] width 34 height 18
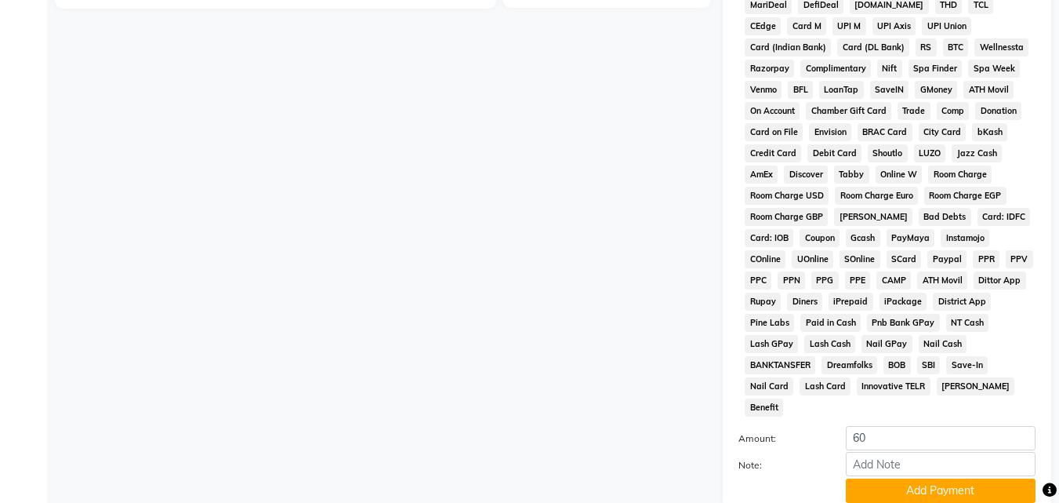
scroll to position [696, 0]
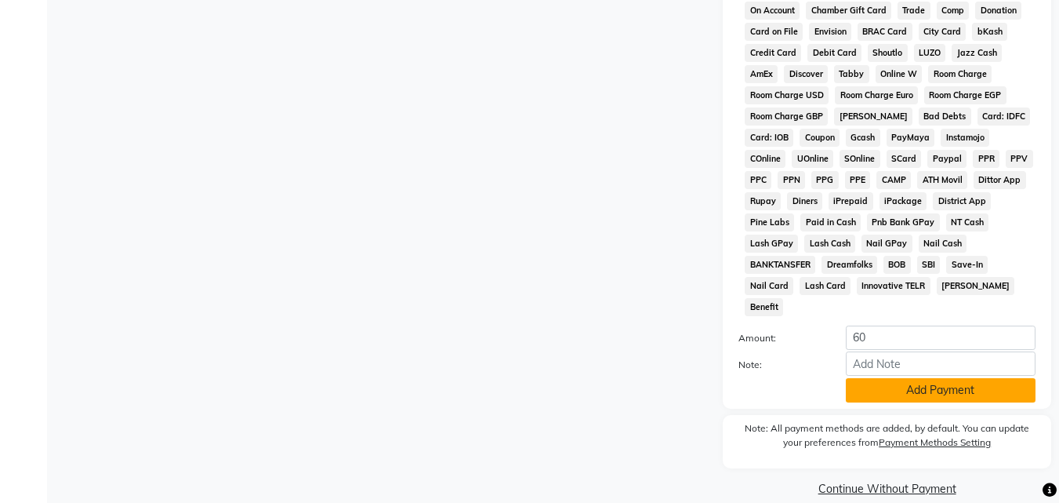
click at [896, 378] on button "Add Payment" at bounding box center [941, 390] width 190 height 24
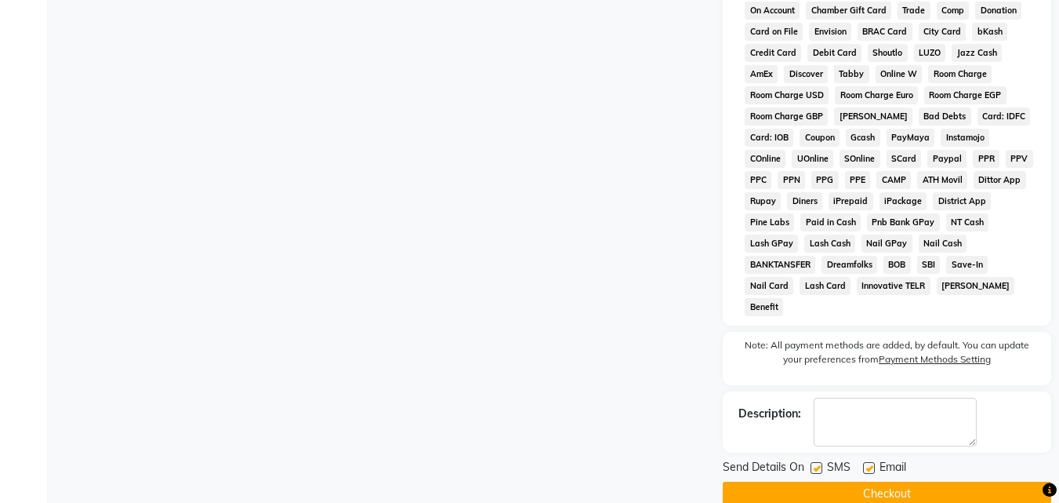
scroll to position [702, 0]
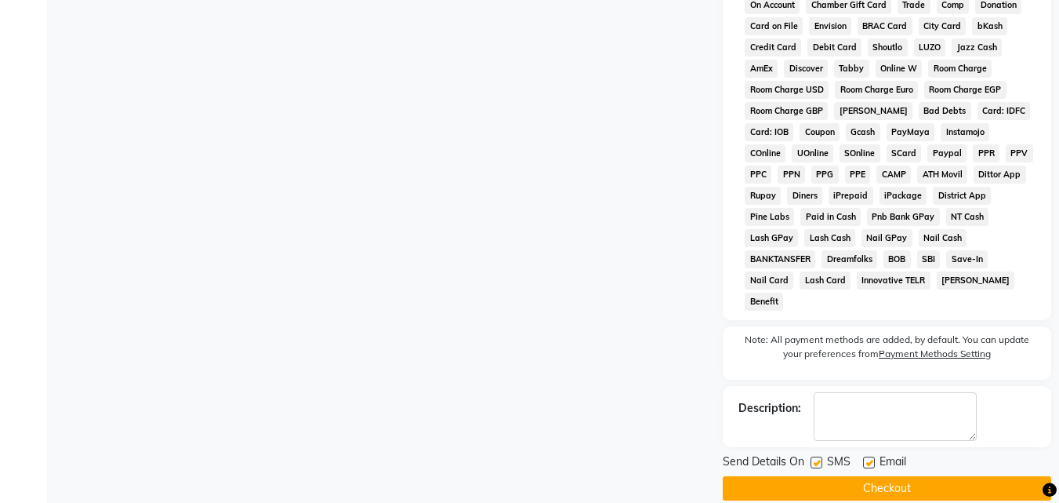
click at [816, 456] on label at bounding box center [817, 462] width 12 height 12
click at [816, 458] on input "checkbox" at bounding box center [816, 463] width 10 height 10
checkbox input "false"
click at [873, 456] on label at bounding box center [869, 462] width 12 height 12
click at [873, 458] on input "checkbox" at bounding box center [868, 463] width 10 height 10
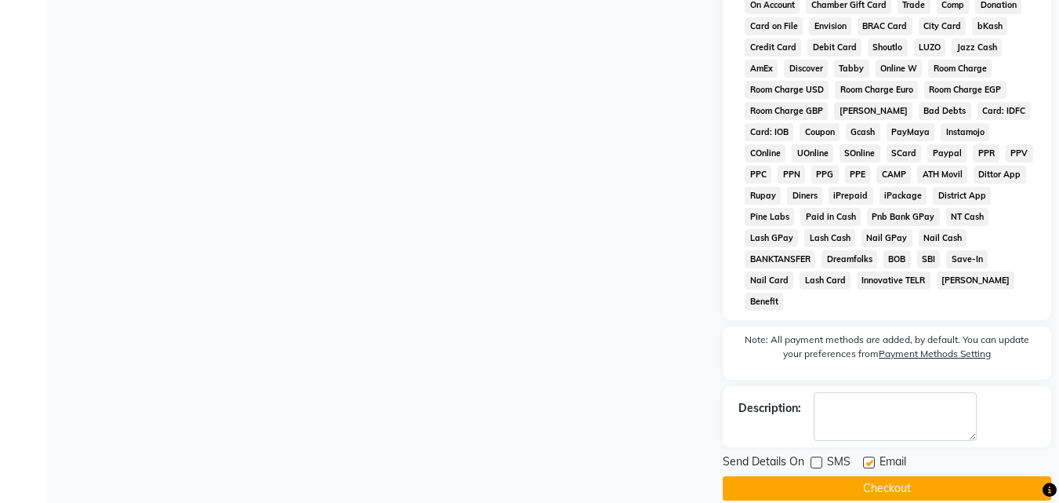
checkbox input "false"
click at [871, 476] on button "Checkout" at bounding box center [887, 488] width 328 height 24
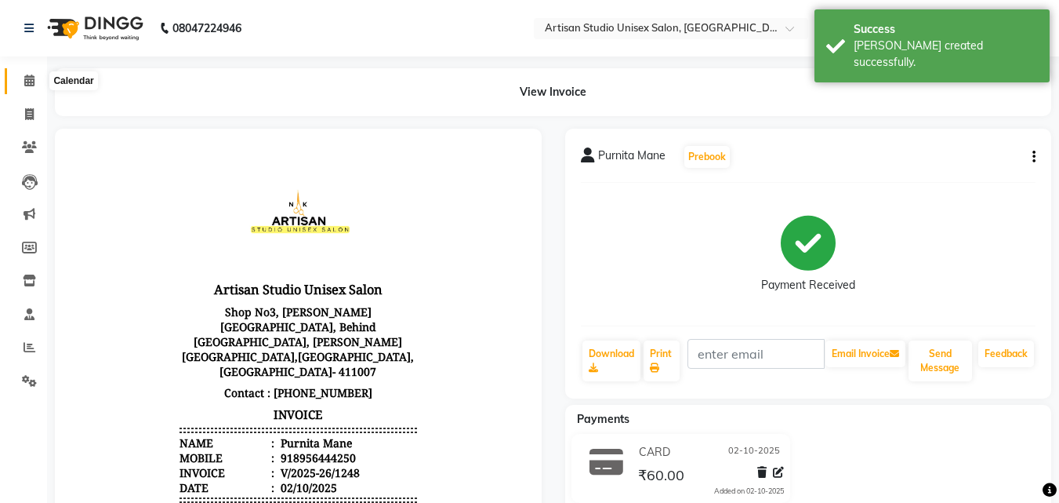
click at [26, 80] on icon at bounding box center [29, 80] width 10 height 12
